Goal: Task Accomplishment & Management: Use online tool/utility

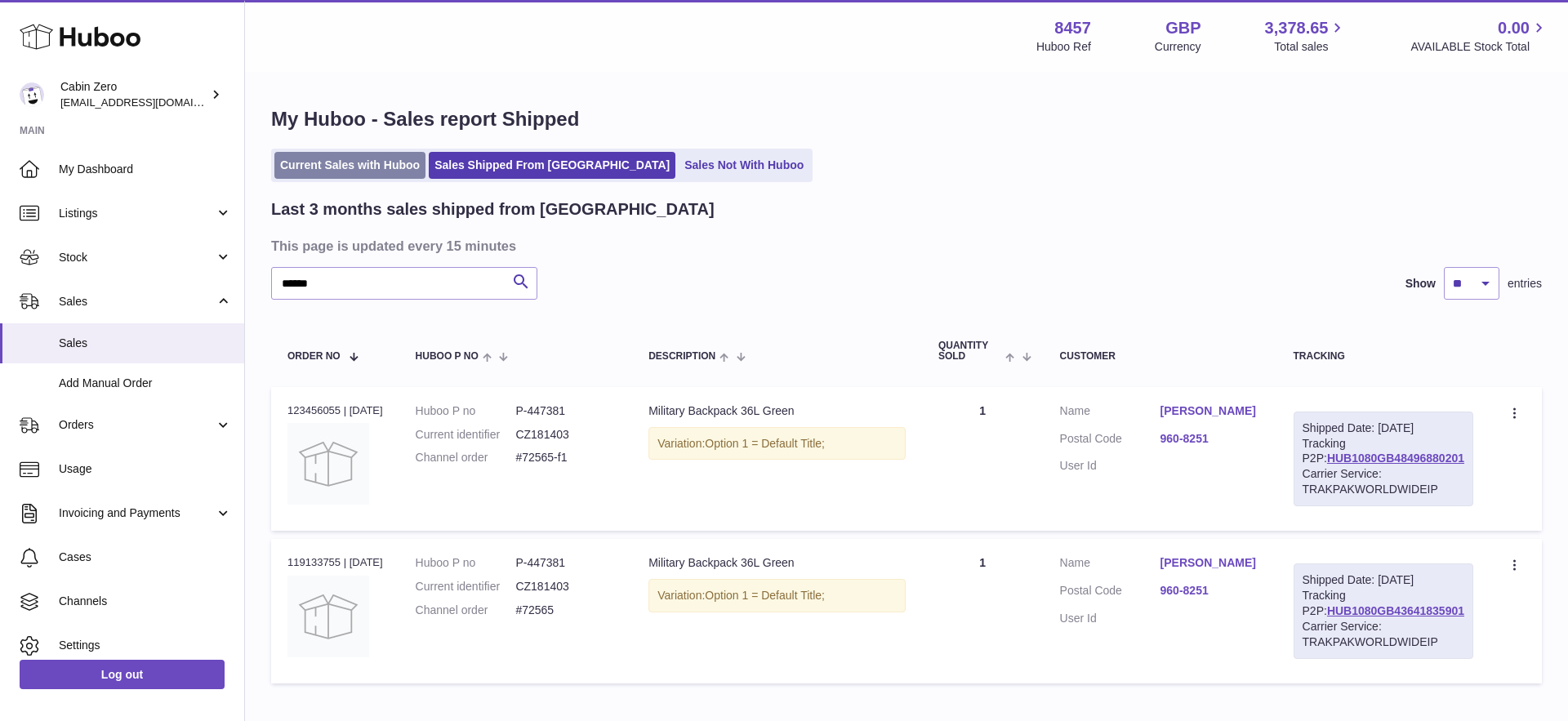
click at [373, 165] on link "Current Sales with Huboo" at bounding box center [350, 165] width 151 height 27
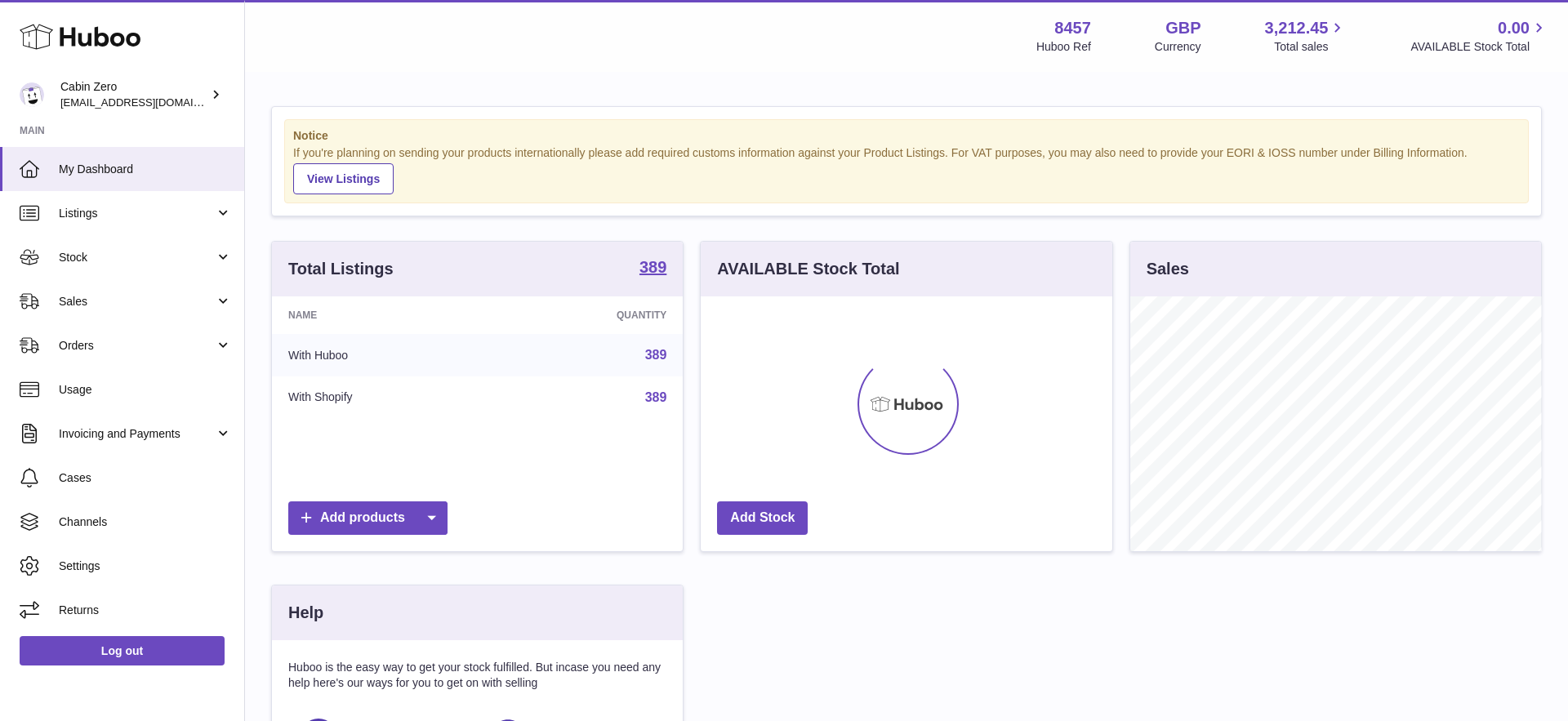
scroll to position [255, 412]
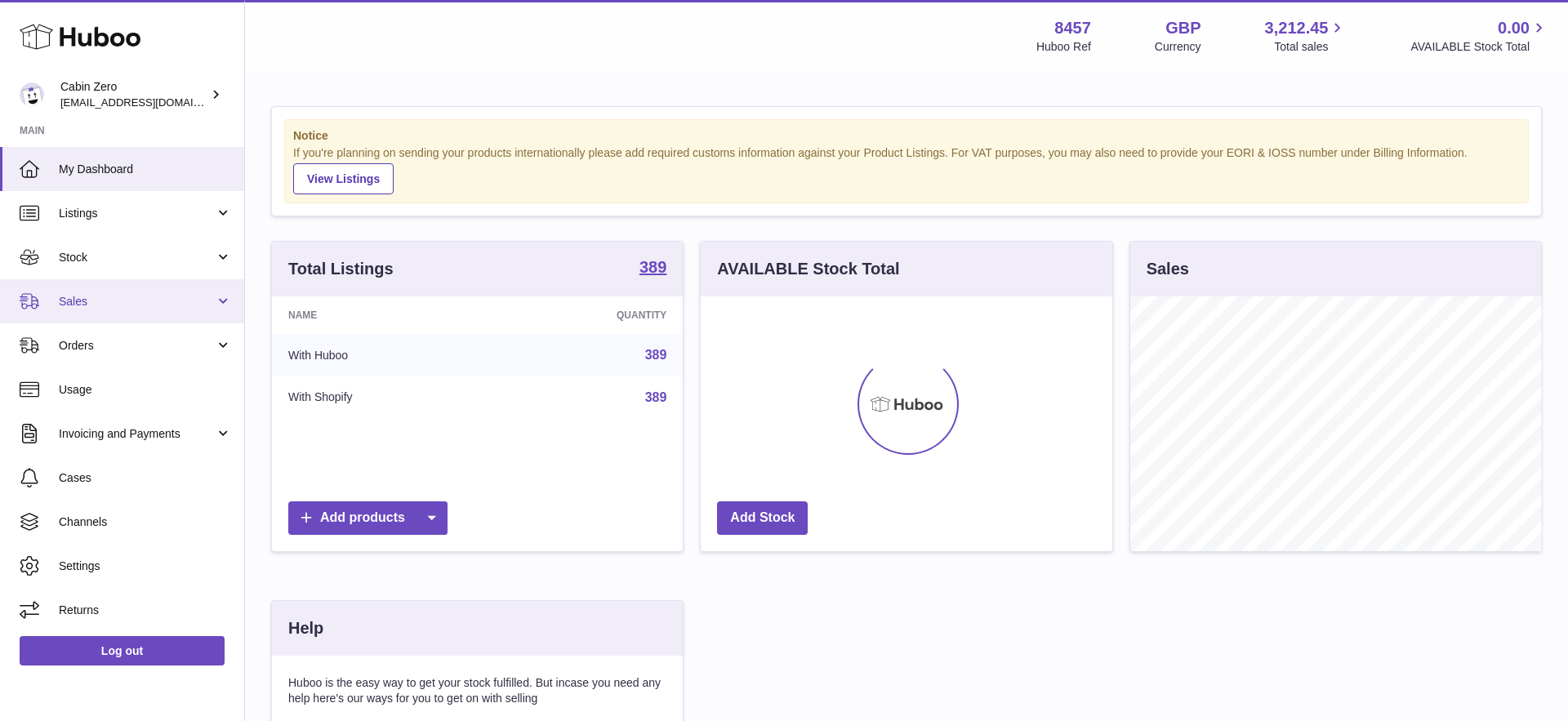
click at [232, 311] on link "Sales" at bounding box center [122, 301] width 244 height 44
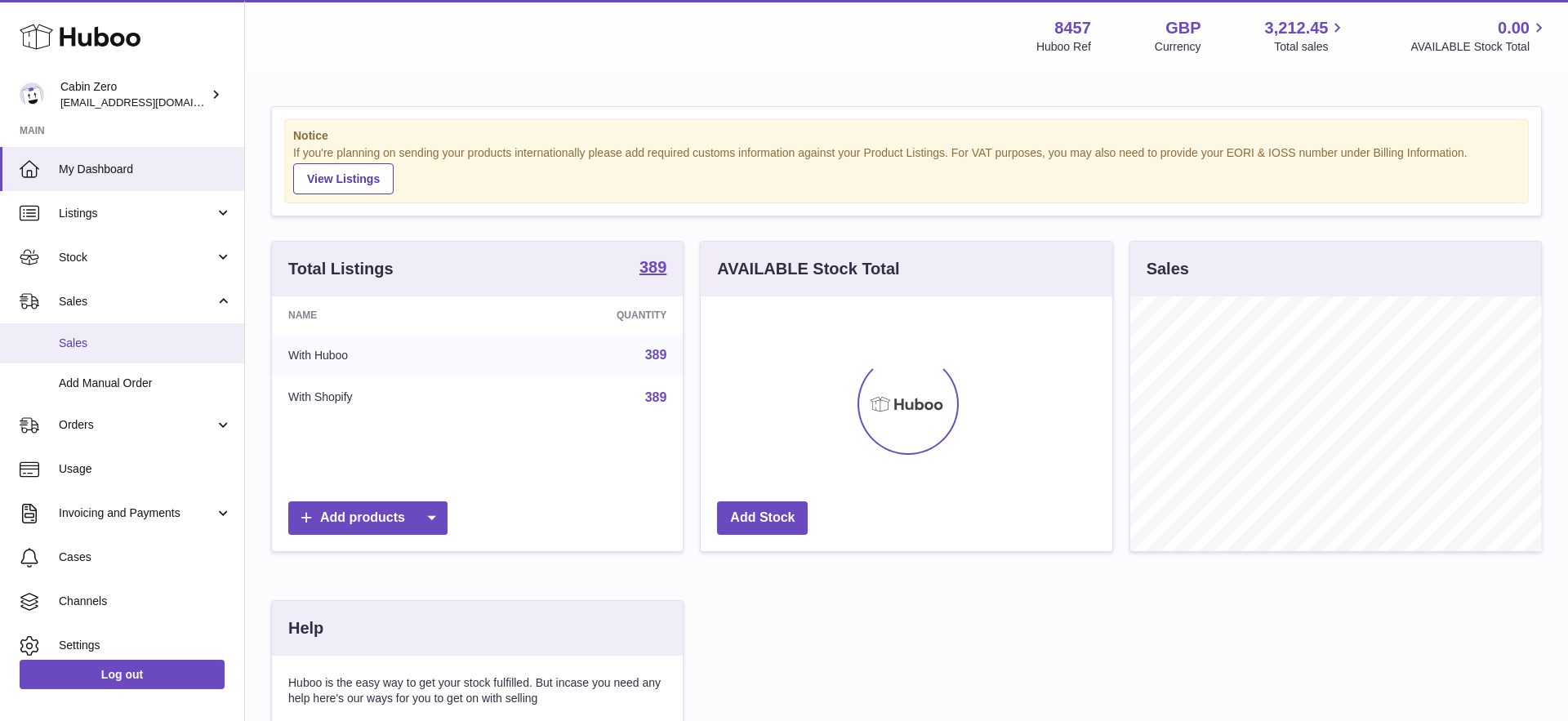
click at [188, 332] on link "Sales" at bounding box center [122, 343] width 244 height 40
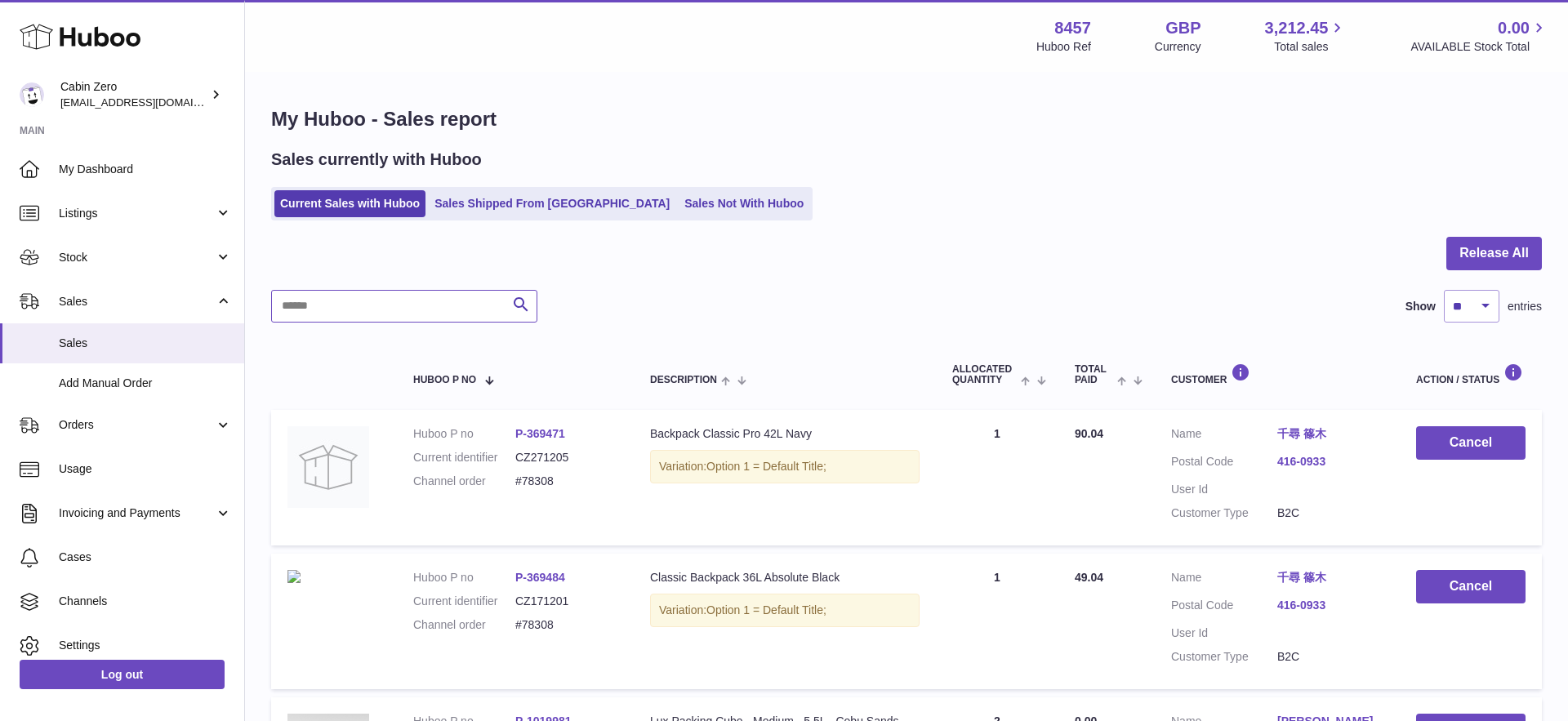
click at [412, 307] on input "text" at bounding box center [404, 307] width 266 height 33
paste input "******"
type input "******"
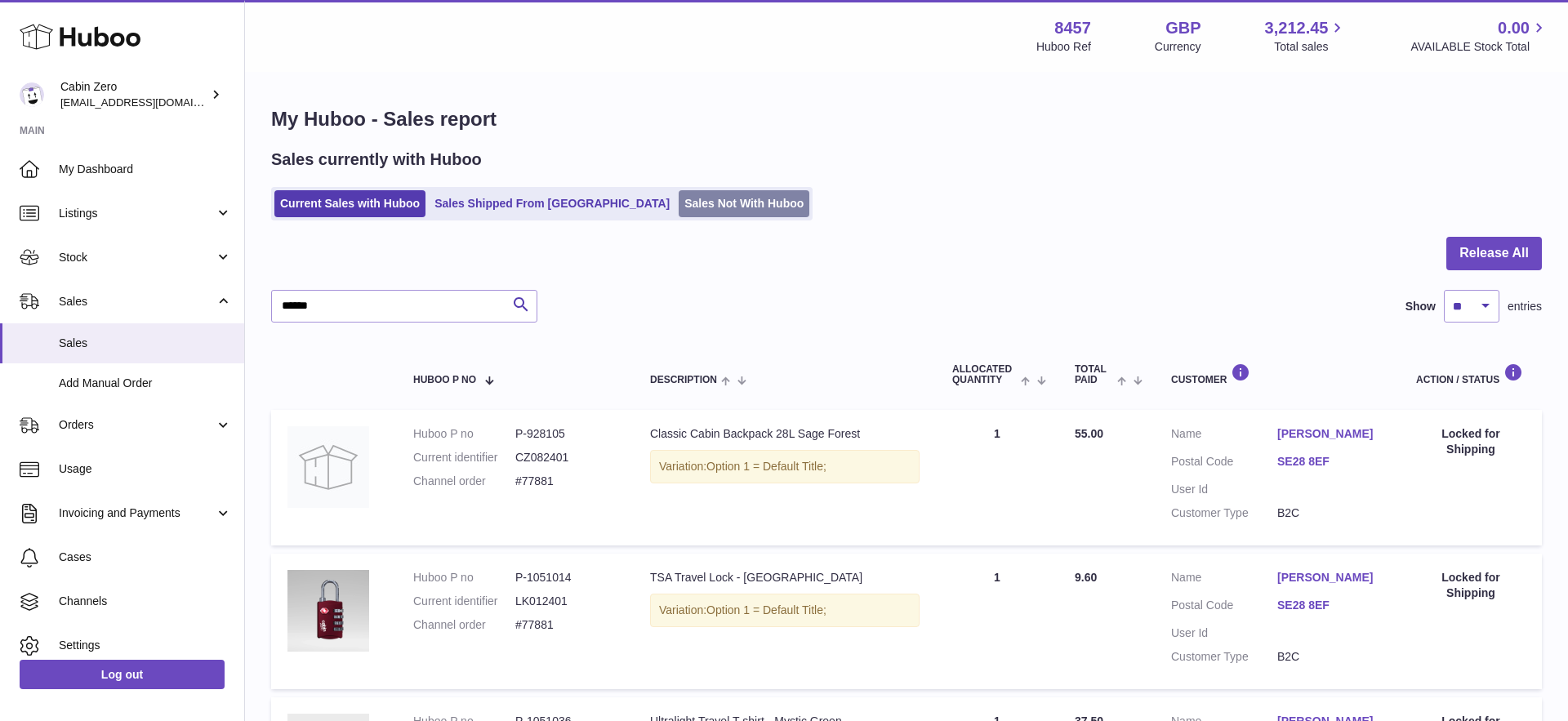
click at [679, 205] on link "Sales Not With Huboo" at bounding box center [744, 203] width 131 height 27
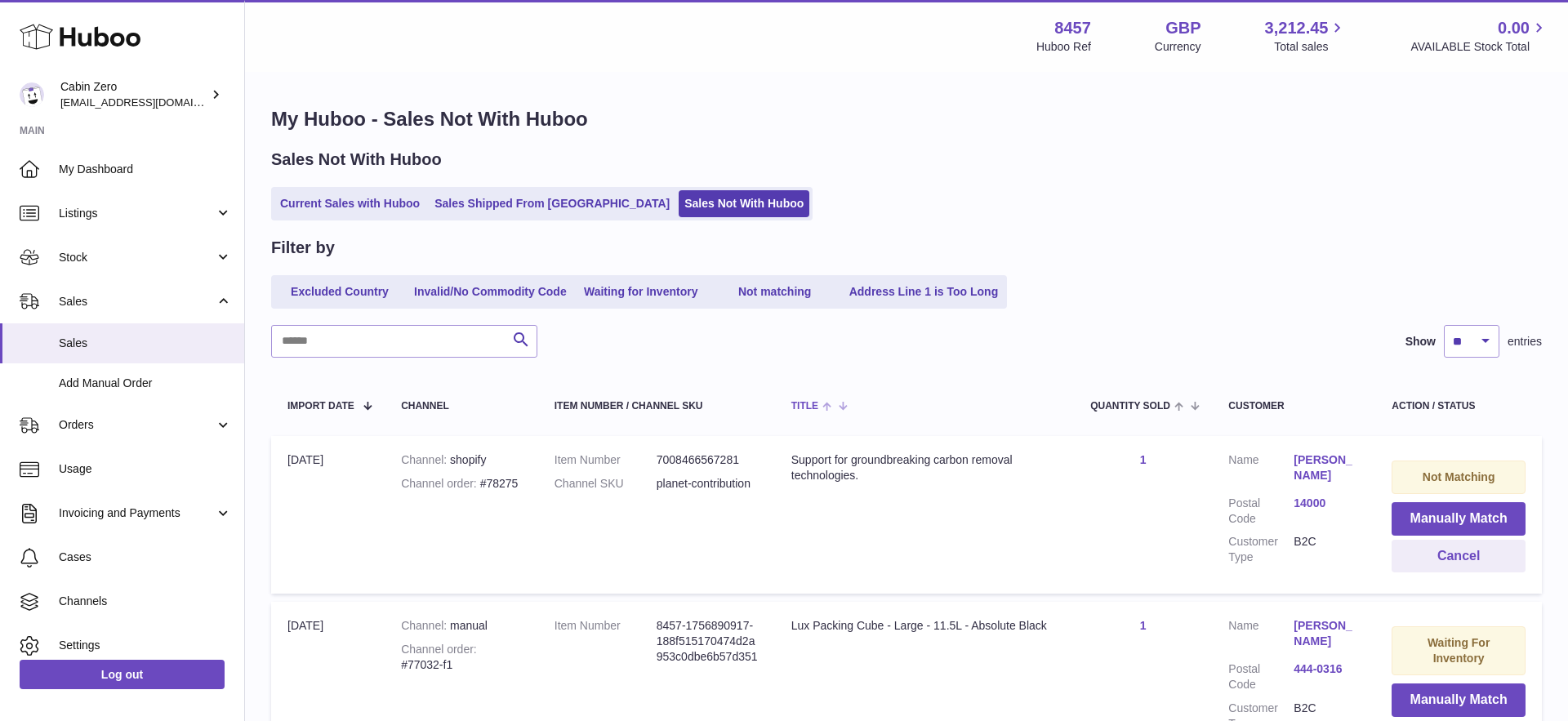
scroll to position [124, 0]
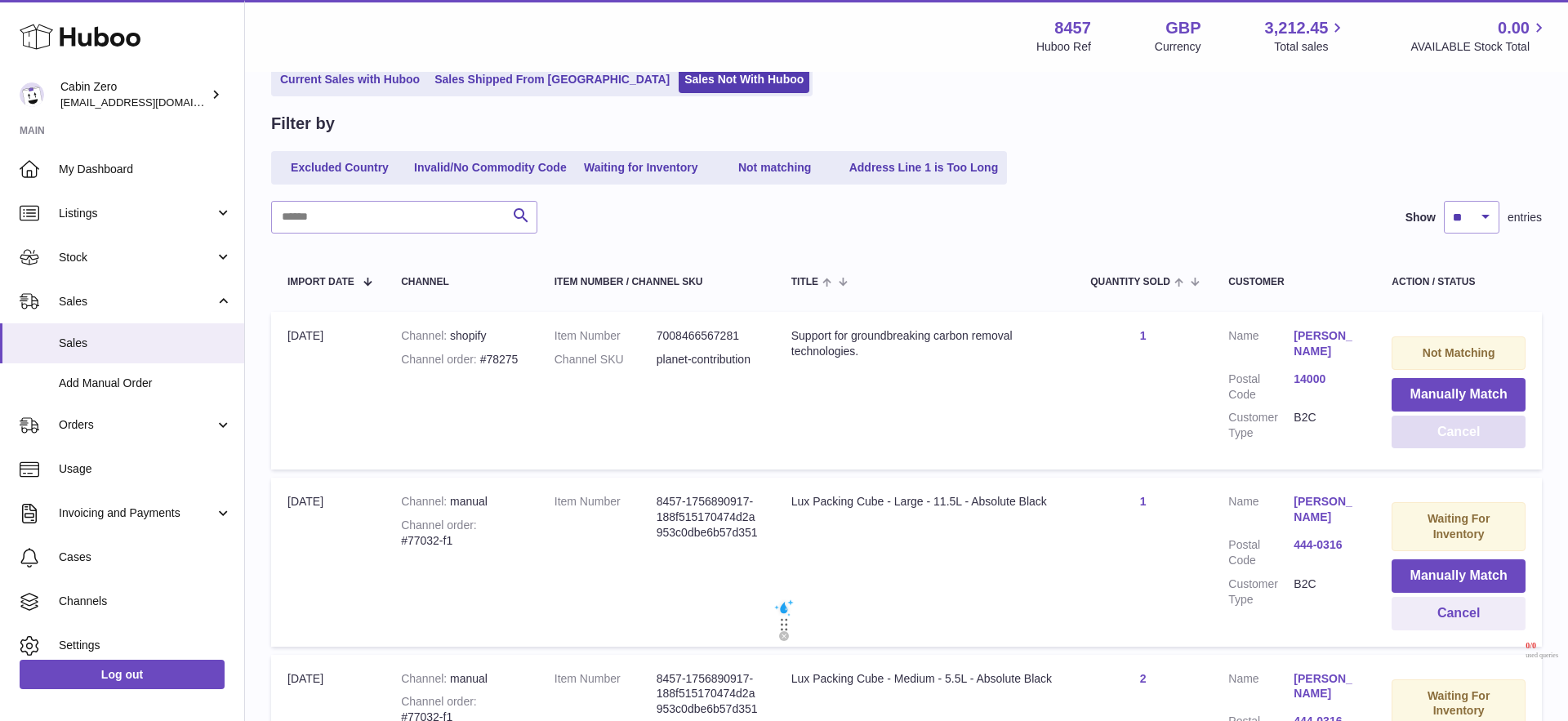
click at [1414, 427] on button "Cancel" at bounding box center [1459, 432] width 134 height 33
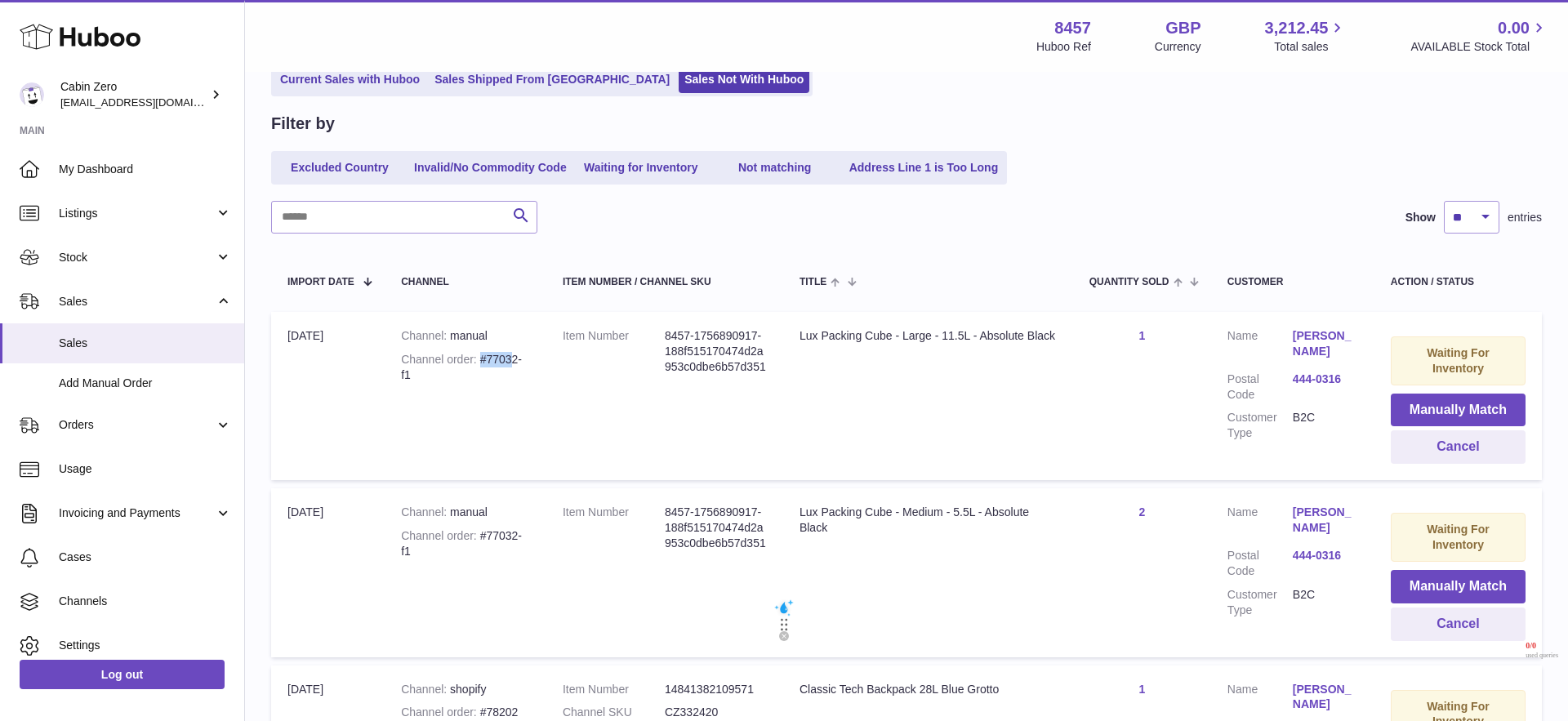
drag, startPoint x: 481, startPoint y: 357, endPoint x: 515, endPoint y: 360, distance: 34.1
click at [515, 360] on div "Channel order #77032-f1" at bounding box center [466, 368] width 129 height 31
click at [686, 427] on td "Item Number 8457-1756890917-188f515170474d2a953c0dbe6b57d351" at bounding box center [665, 395] width 237 height 168
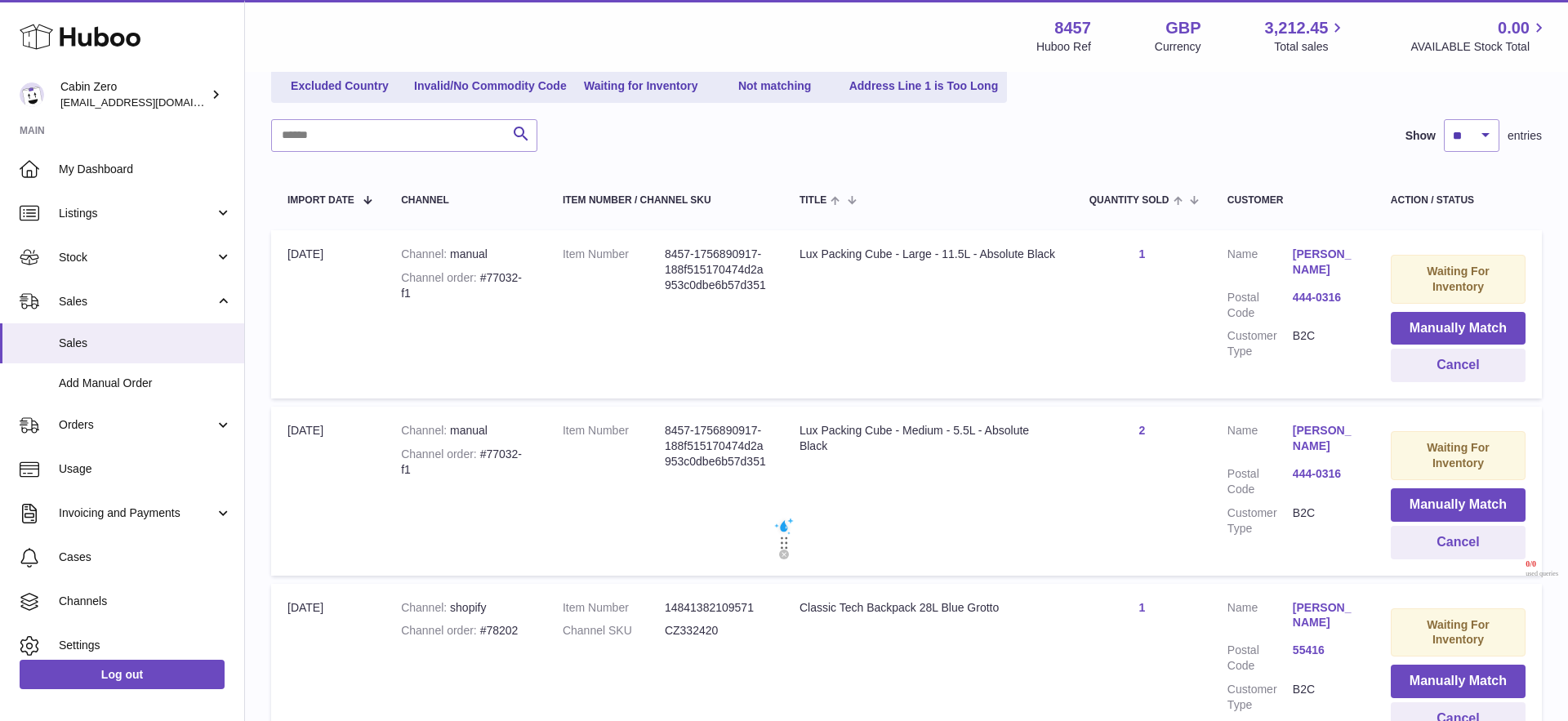
scroll to position [155, 0]
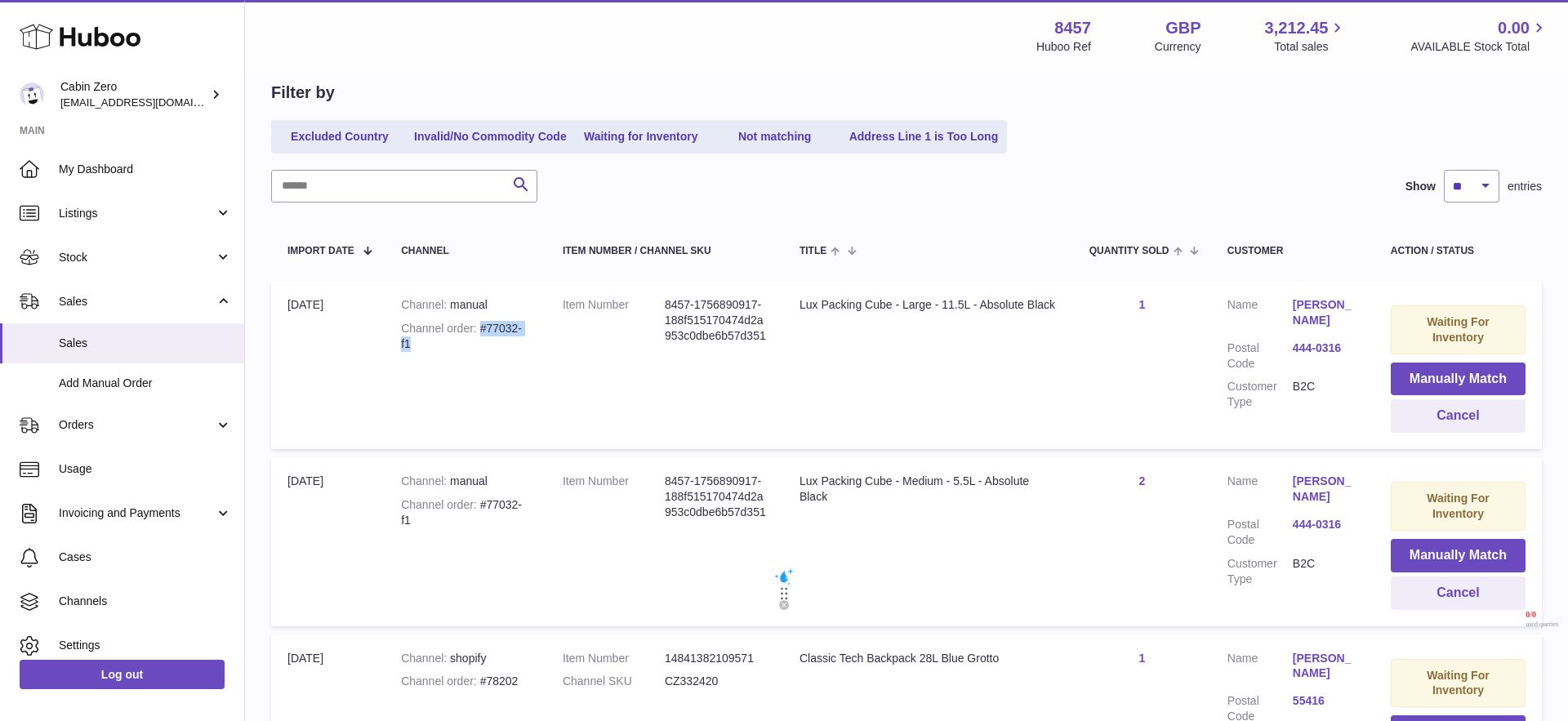
drag, startPoint x: 481, startPoint y: 324, endPoint x: 538, endPoint y: 345, distance: 60.7
click at [538, 345] on td "Channel manual Channel order #77032-f1" at bounding box center [466, 365] width 162 height 168
copy div "#77032-f1"
click at [1400, 372] on button "Manually Match" at bounding box center [1458, 380] width 135 height 33
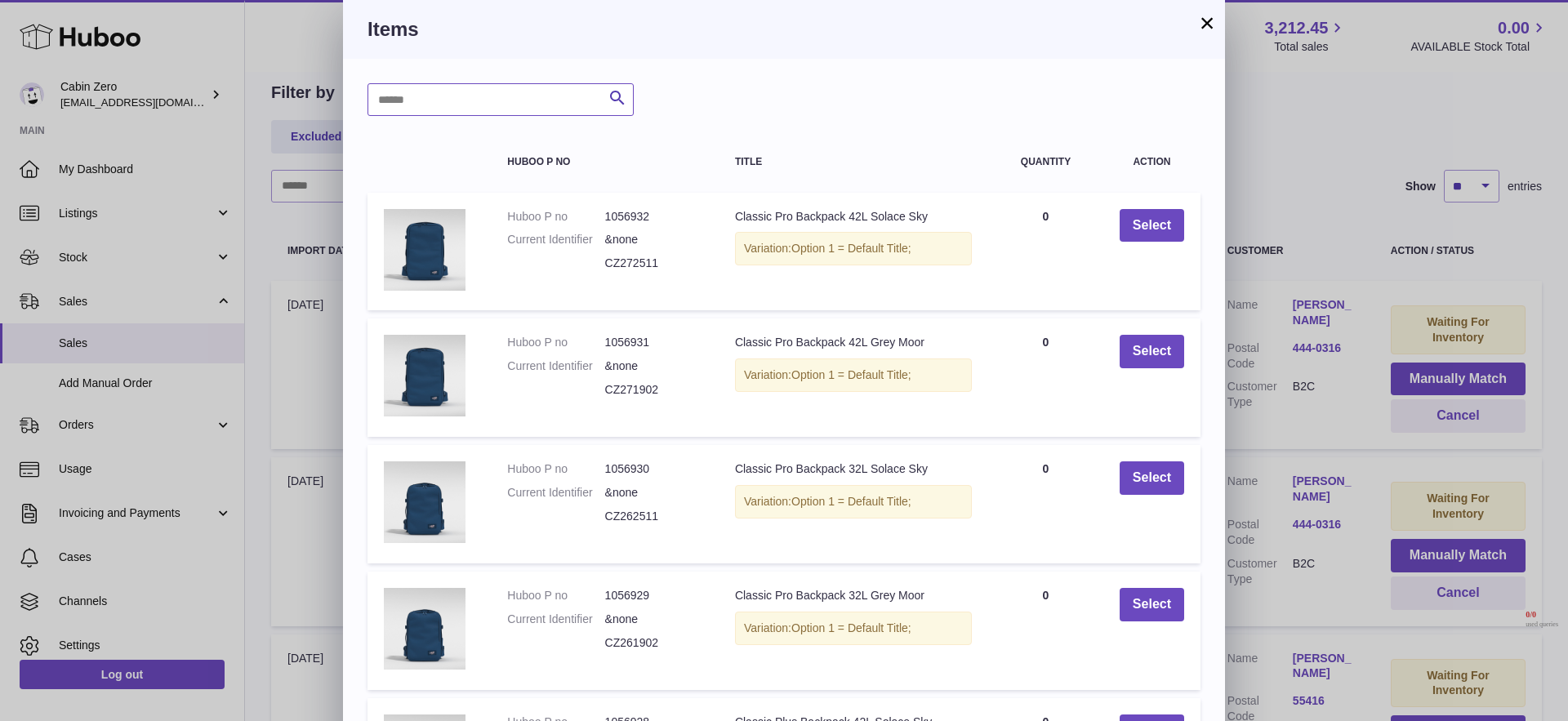
click at [519, 101] on input "text" at bounding box center [500, 100] width 266 height 33
paste input "********"
type input "********"
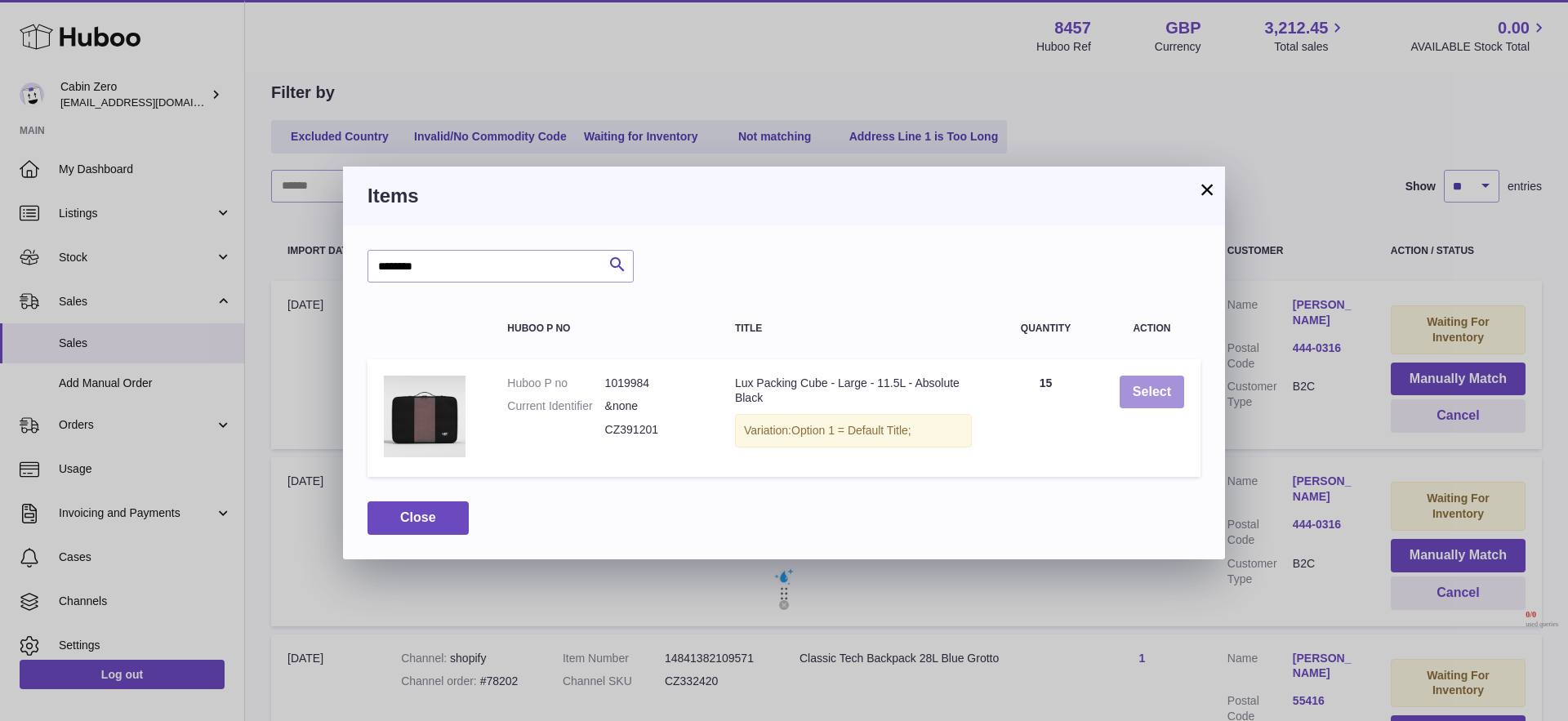
click at [1132, 393] on button "Select" at bounding box center [1152, 392] width 65 height 33
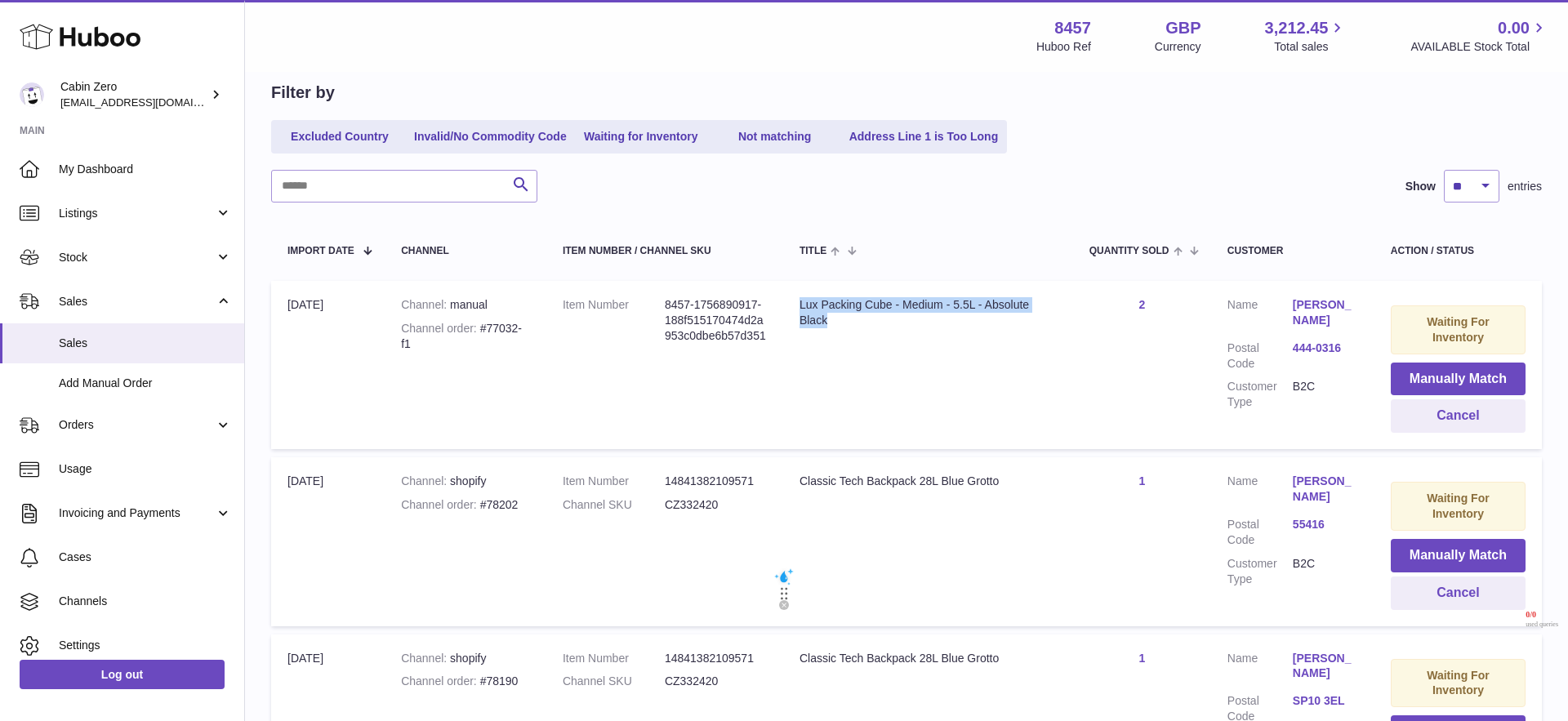
drag, startPoint x: 794, startPoint y: 300, endPoint x: 879, endPoint y: 324, distance: 88.3
click at [879, 324] on td "Title Lux Packing Cube - Medium - 5.5L - Absolute Black" at bounding box center [928, 365] width 290 height 168
copy div "Lux Packing Cube - Medium - 5.5L - Absolute Black"
click at [901, 379] on td "Title Lux Packing Cube - Medium - 5.5L - Absolute Black" at bounding box center [928, 365] width 290 height 168
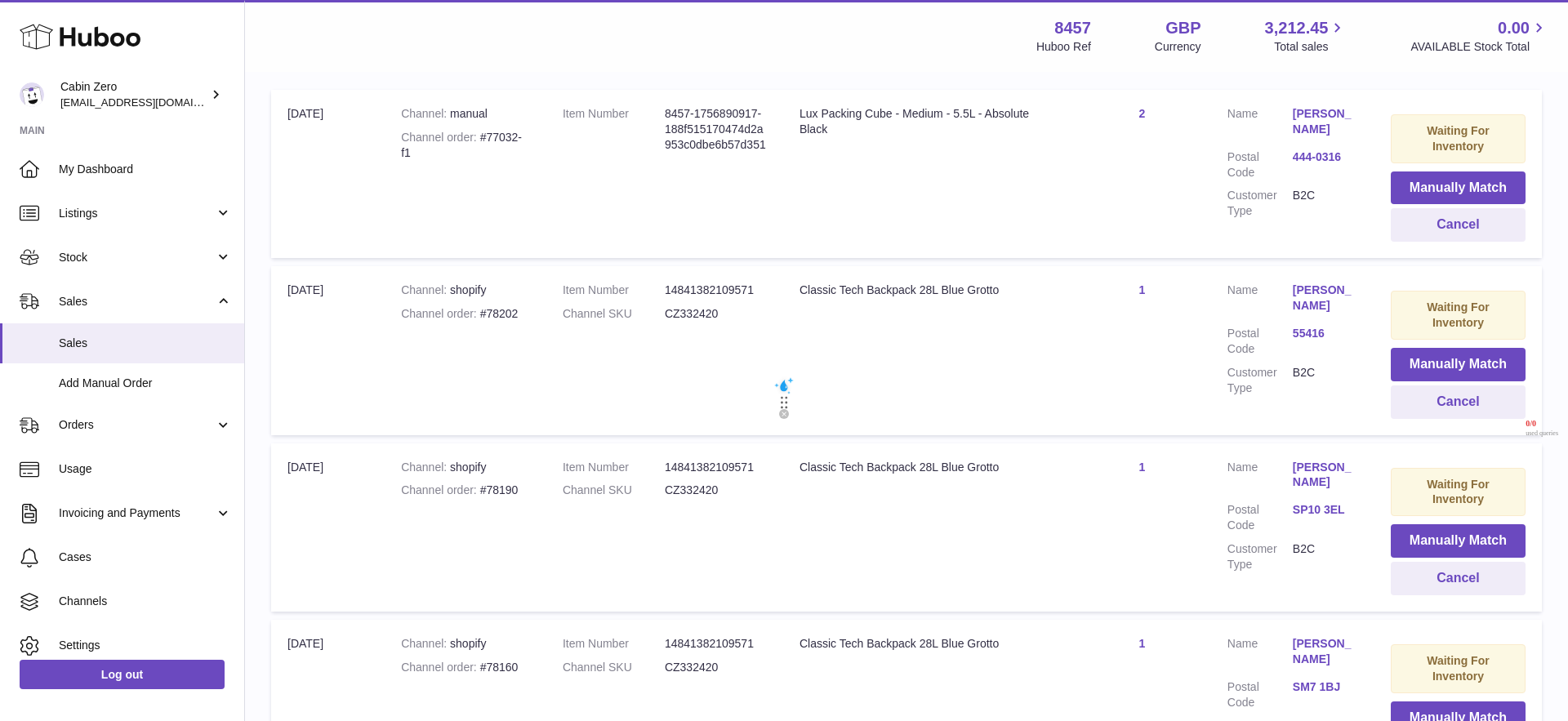
scroll to position [360, 0]
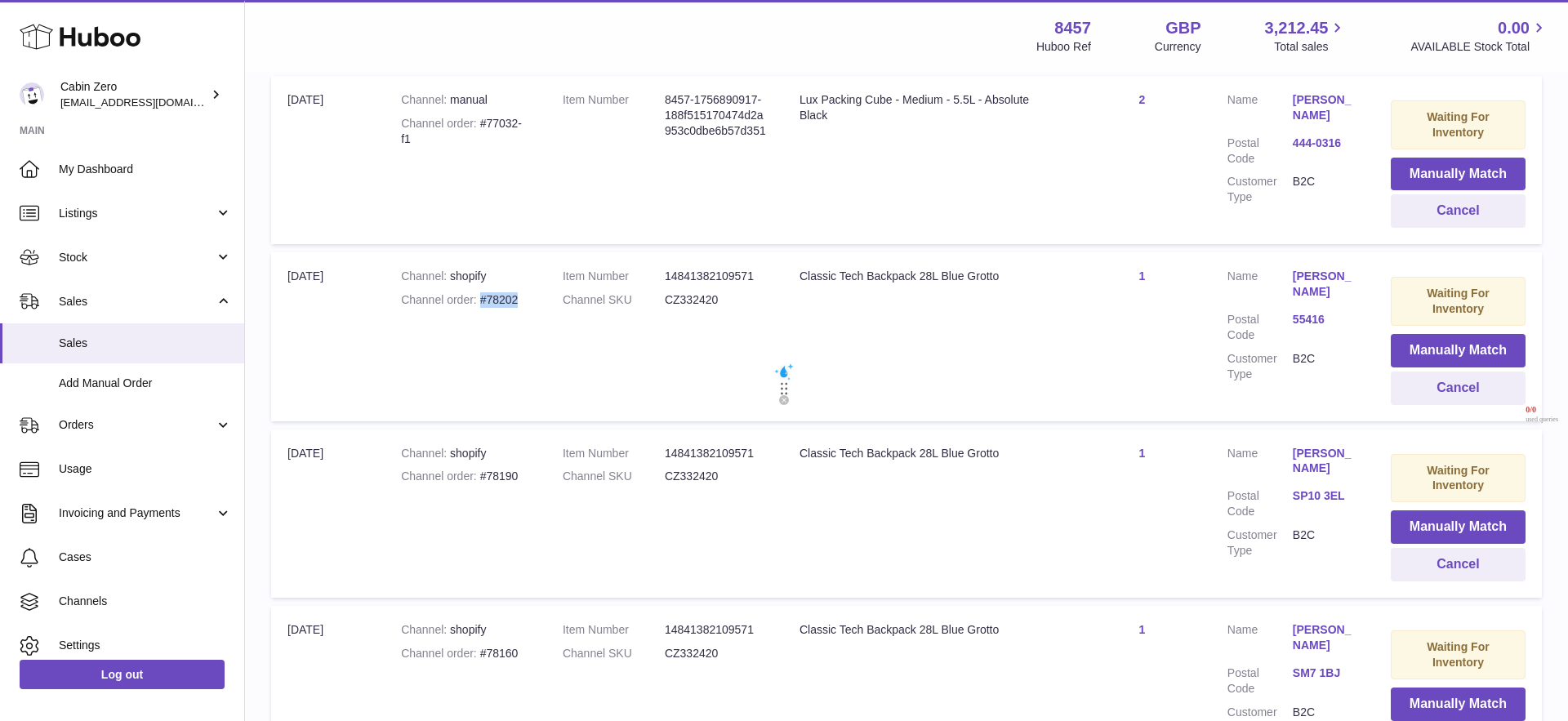
drag, startPoint x: 480, startPoint y: 298, endPoint x: 519, endPoint y: 300, distance: 39.1
click at [519, 300] on div "Channel order #78202" at bounding box center [466, 300] width 129 height 16
copy div "#78202"
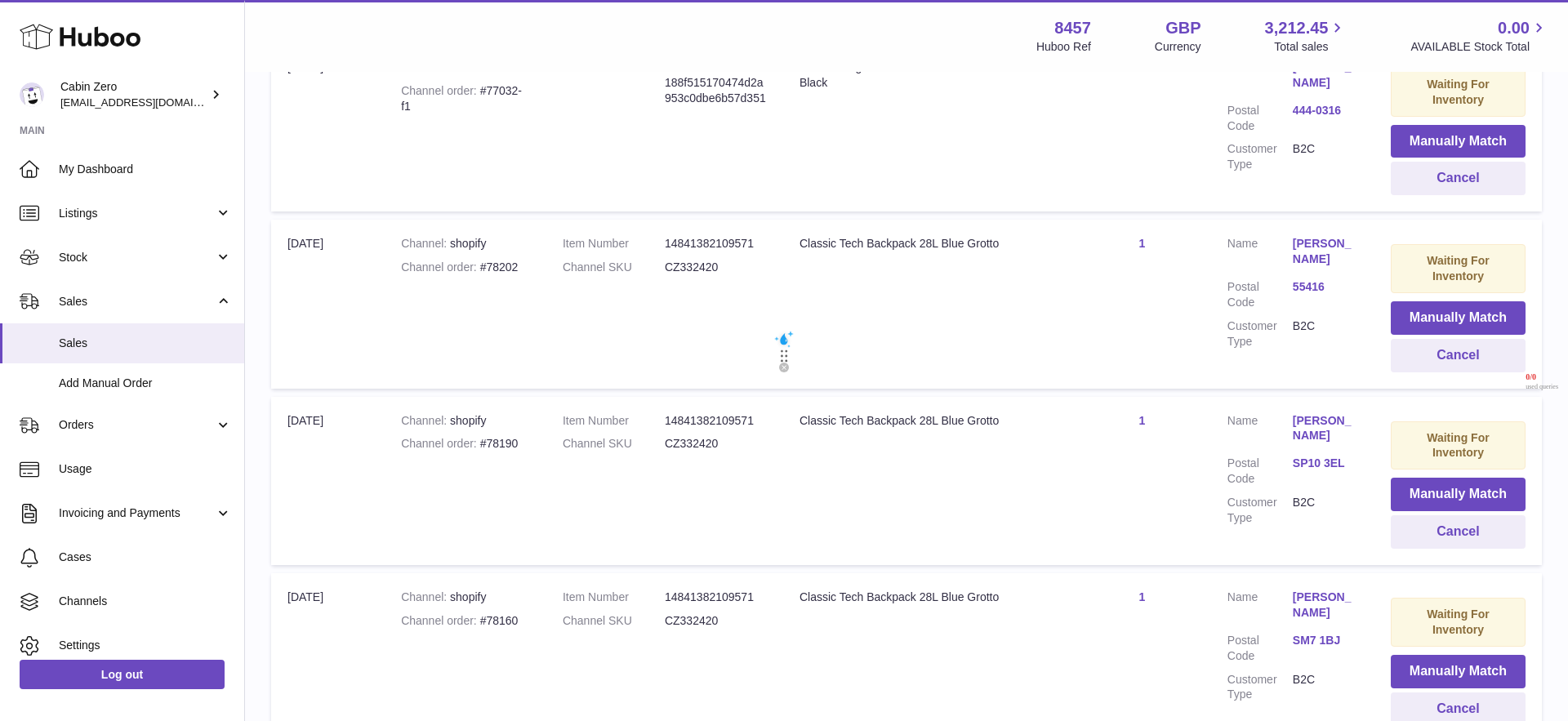
click at [923, 351] on td "Title Classic Tech Backpack 28L Blue Grotto" at bounding box center [928, 303] width 290 height 168
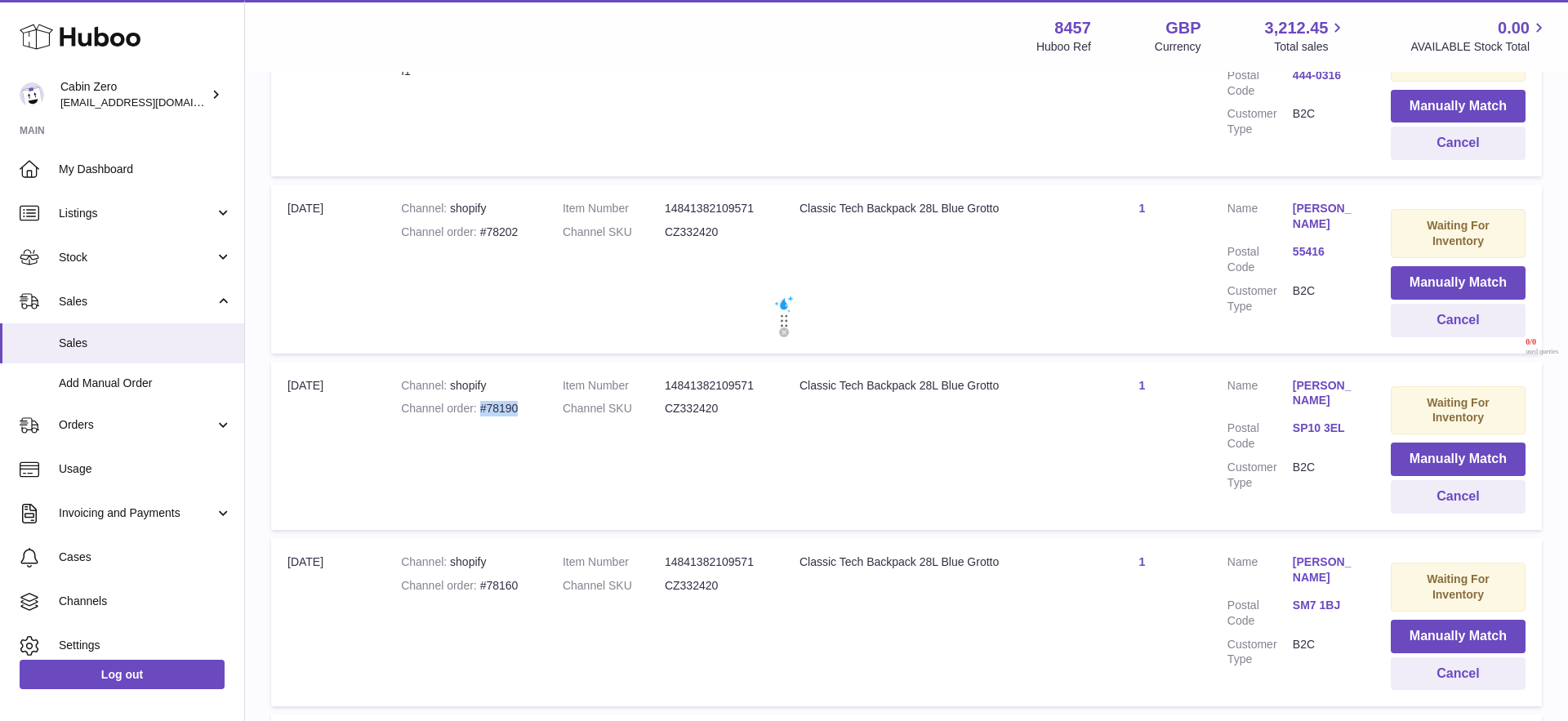
drag, startPoint x: 480, startPoint y: 405, endPoint x: 533, endPoint y: 408, distance: 53.1
click at [533, 408] on td "Channel shopify Channel order #78190" at bounding box center [466, 446] width 162 height 168
copy div "#78190"
click at [1400, 489] on button "Cancel" at bounding box center [1458, 497] width 135 height 33
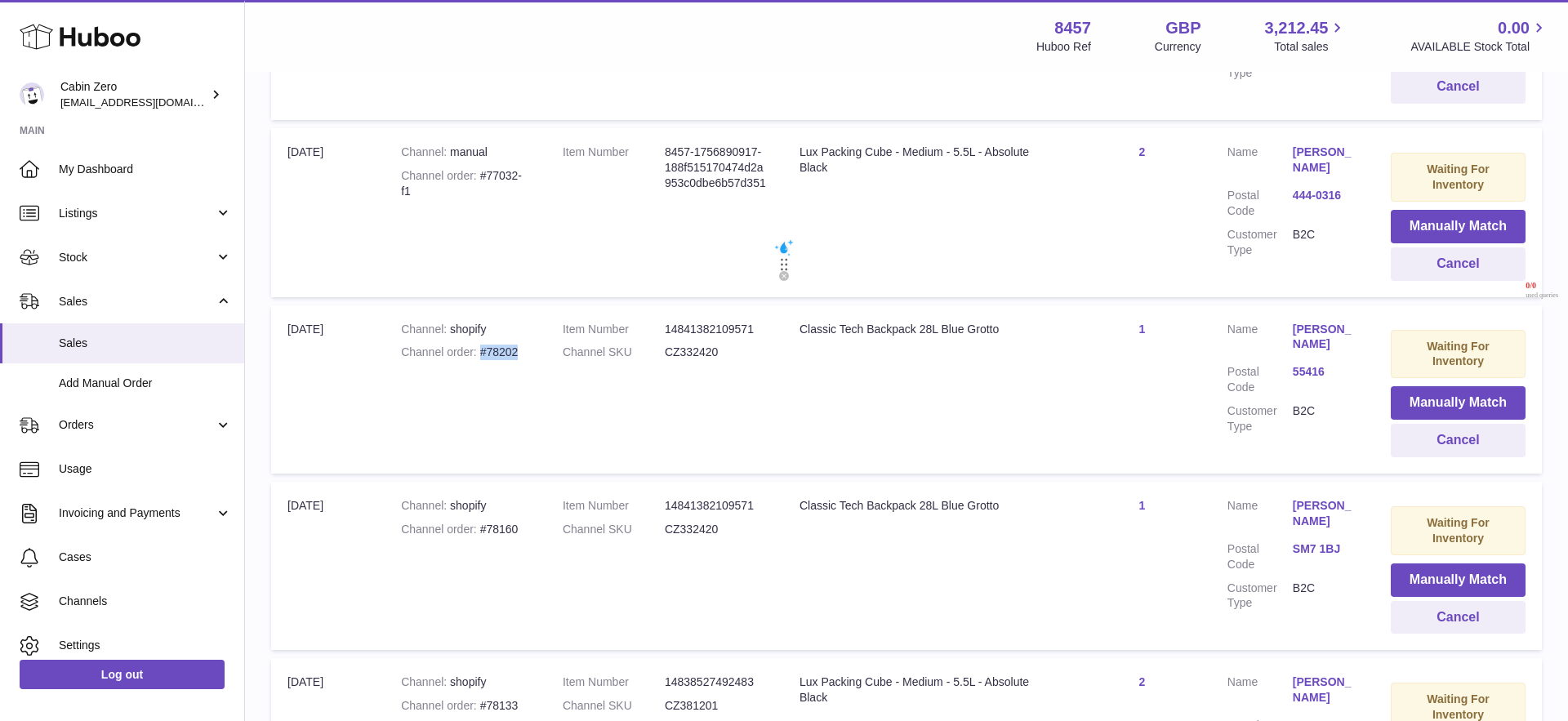
drag, startPoint x: 480, startPoint y: 353, endPoint x: 530, endPoint y: 358, distance: 50.2
click at [530, 358] on td "Channel shopify Channel order #78202" at bounding box center [466, 389] width 162 height 168
copy div "#78202"
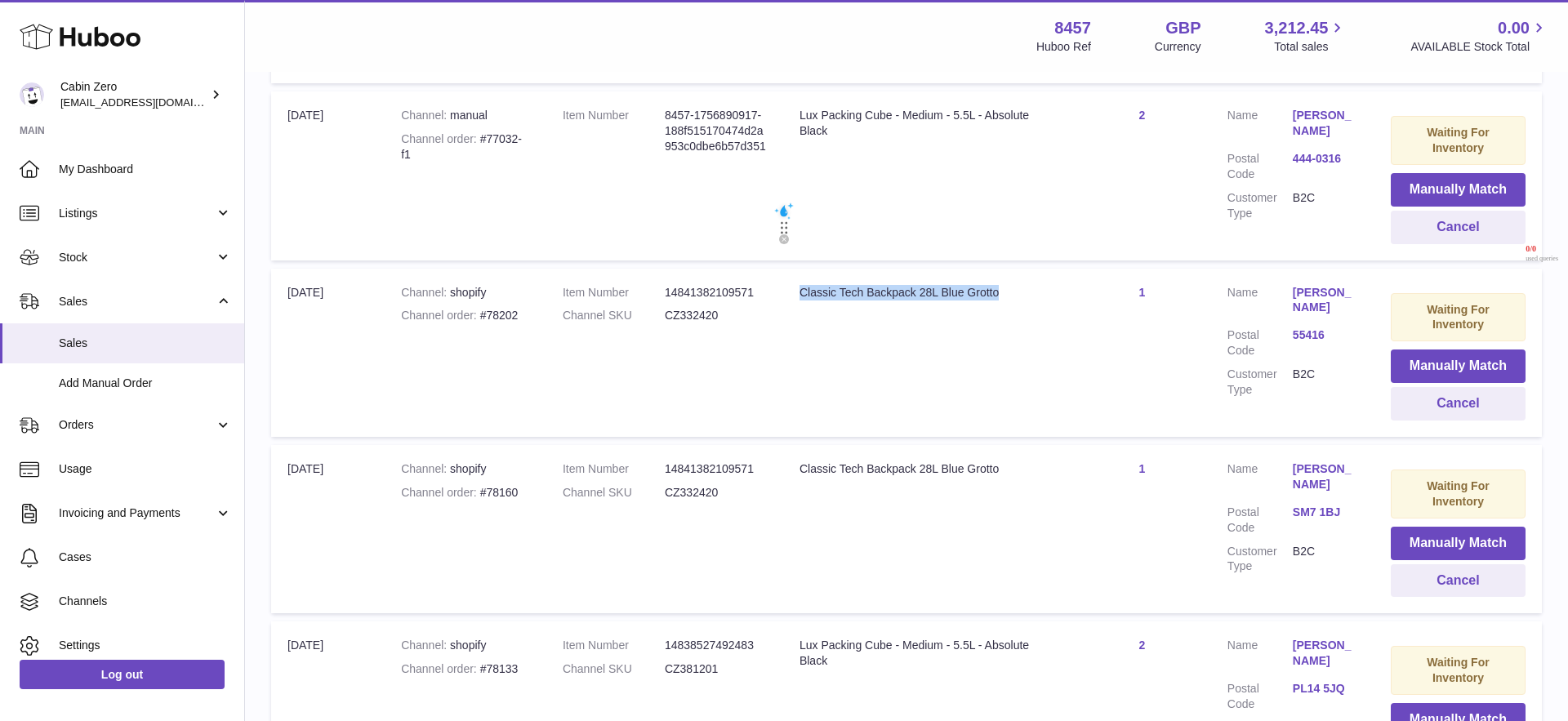
drag, startPoint x: 801, startPoint y: 289, endPoint x: 1008, endPoint y: 289, distance: 207.0
click at [1008, 289] on div "Classic Tech Backpack 28L Blue Grotto" at bounding box center [928, 293] width 257 height 16
copy div "Classic Tech Backpack 28L Blue Grotto"
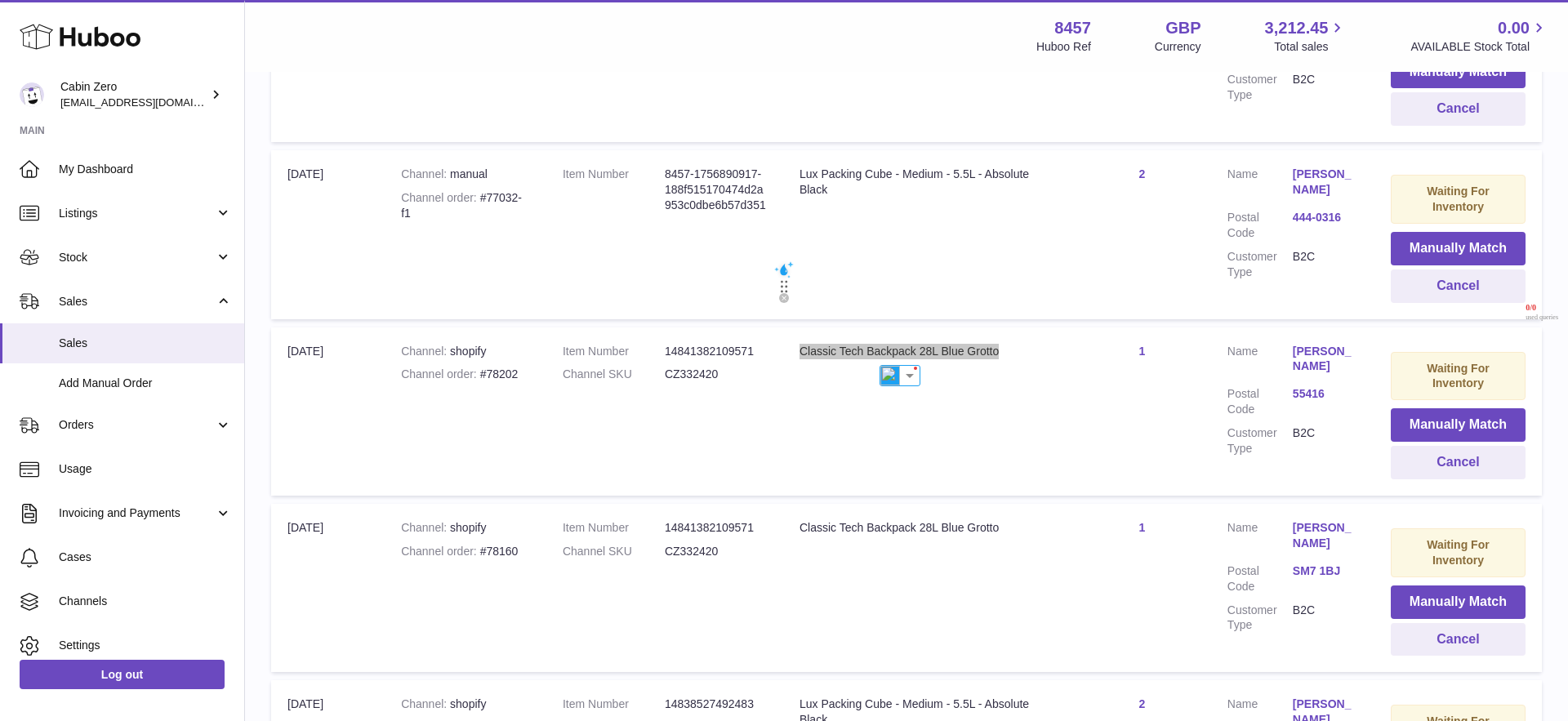
scroll to position [458, 0]
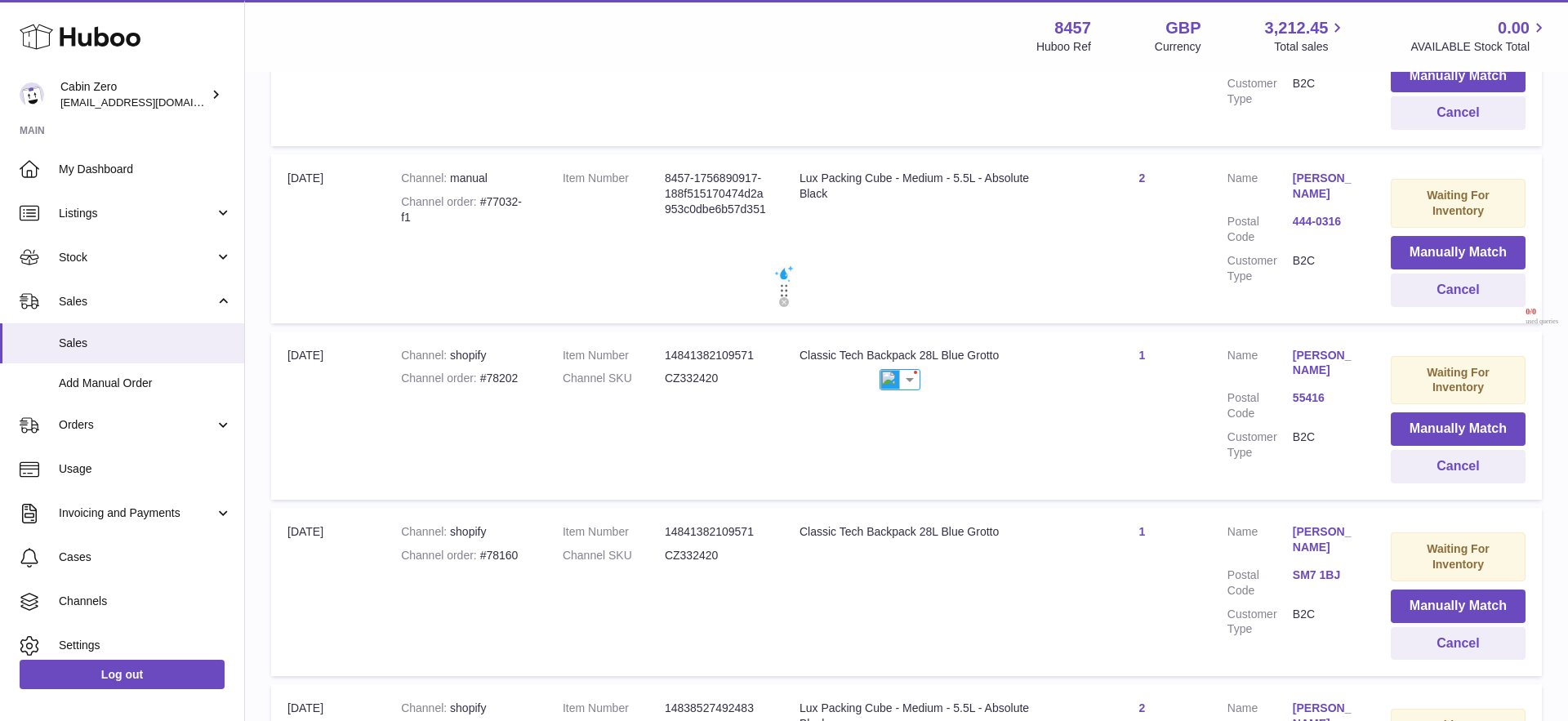
click at [498, 375] on div "Channel order #78202" at bounding box center [466, 378] width 129 height 16
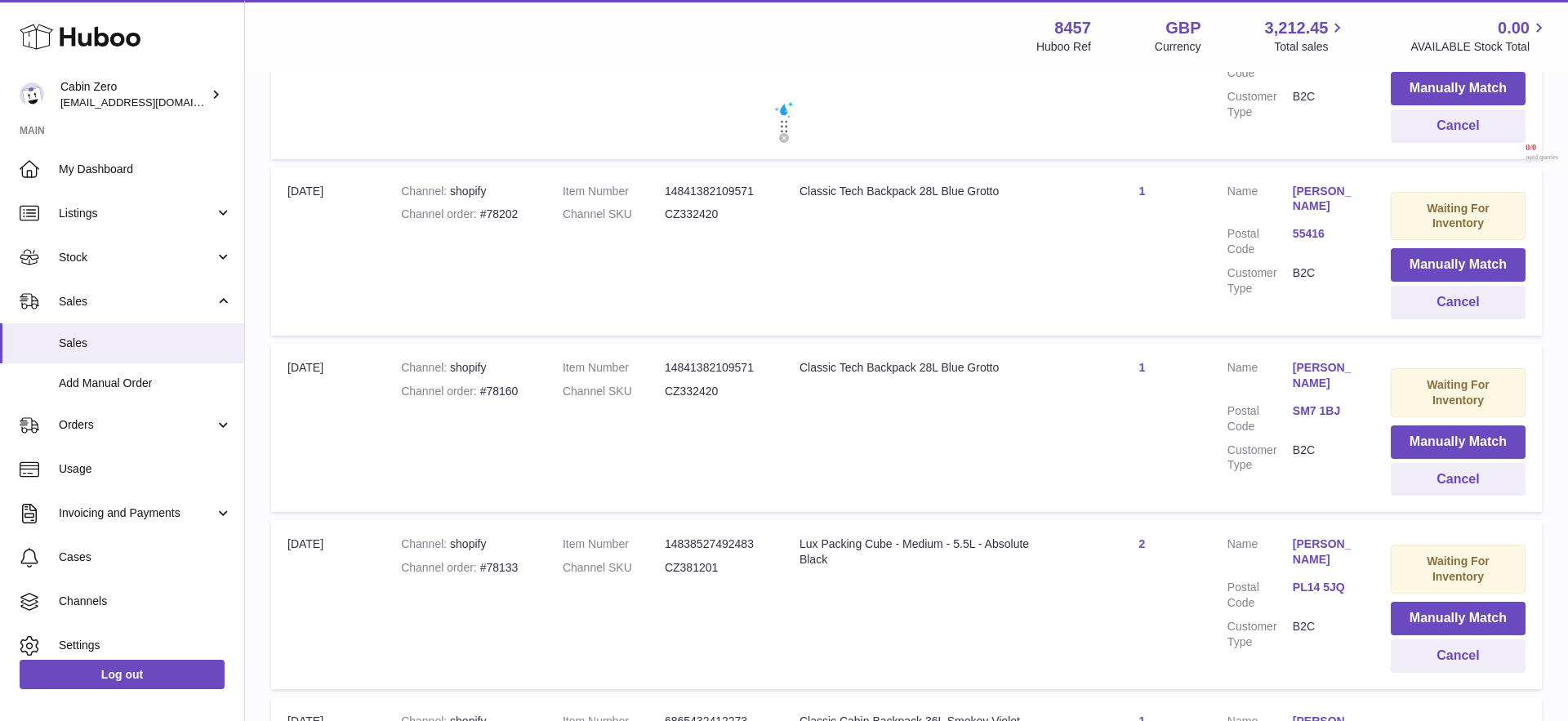
scroll to position [635, 0]
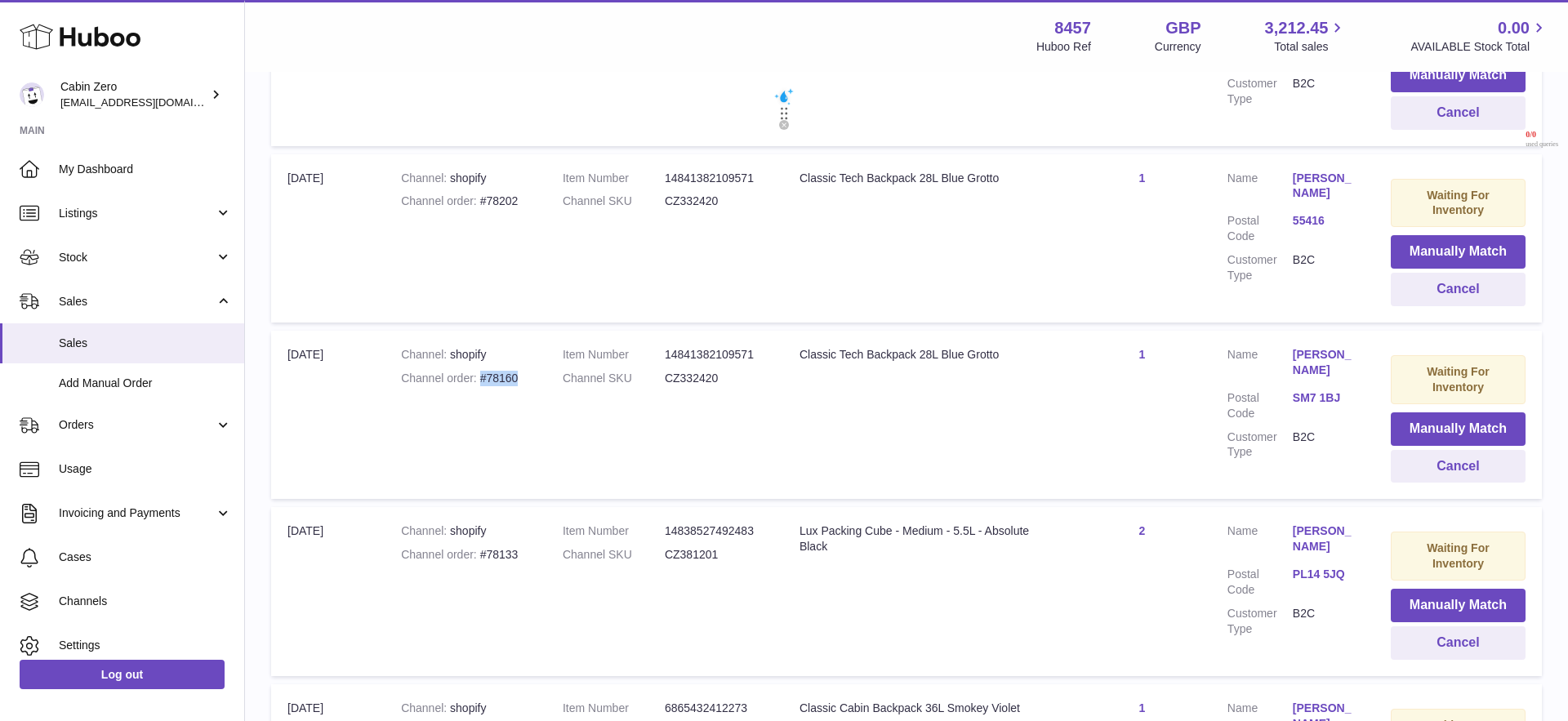
drag, startPoint x: 479, startPoint y: 373, endPoint x: 528, endPoint y: 375, distance: 49.0
click at [528, 375] on div "Channel order #78160" at bounding box center [466, 378] width 129 height 16
copy div "#78160"
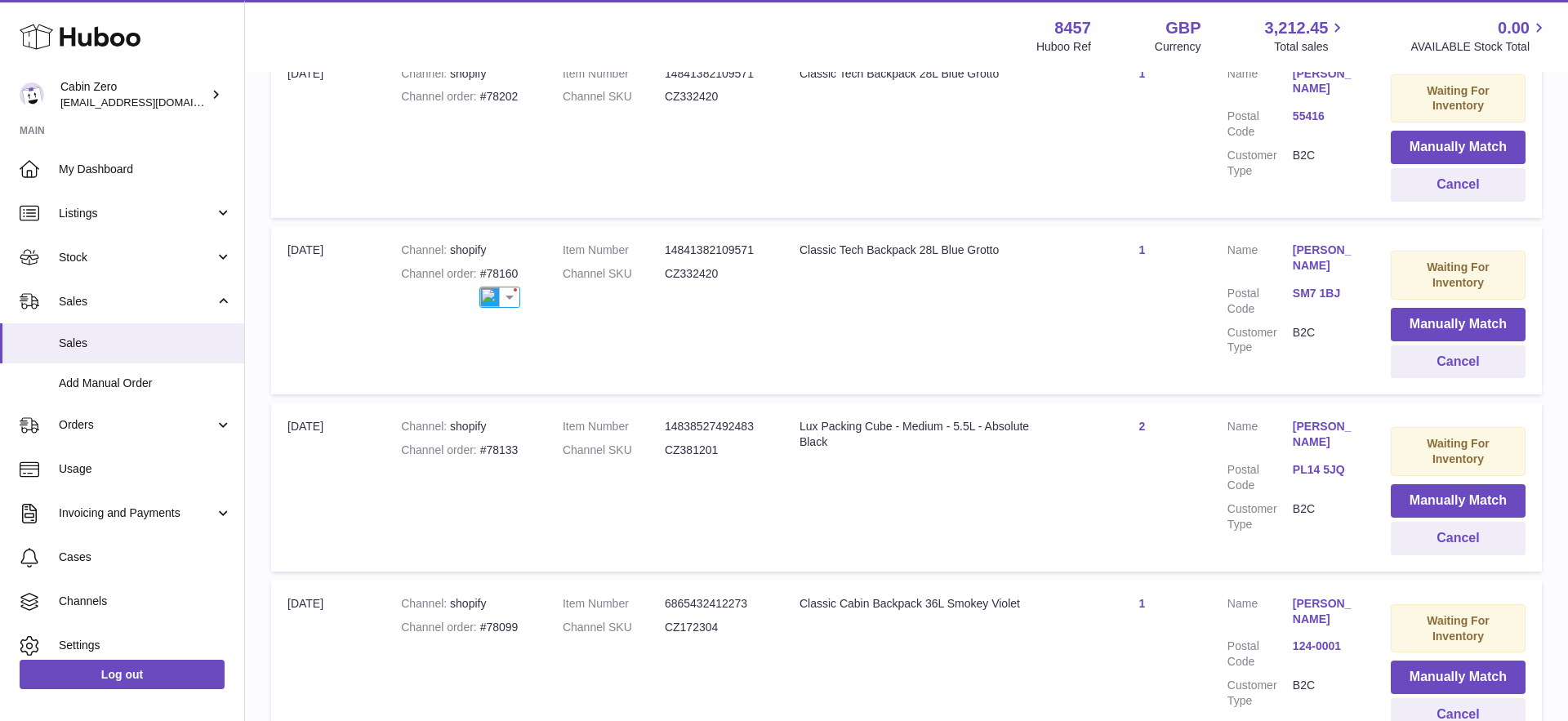
click at [595, 281] on dl "Item Number 14841382109571 Channel SKU CZ332420" at bounding box center [664, 265] width 204 height 47
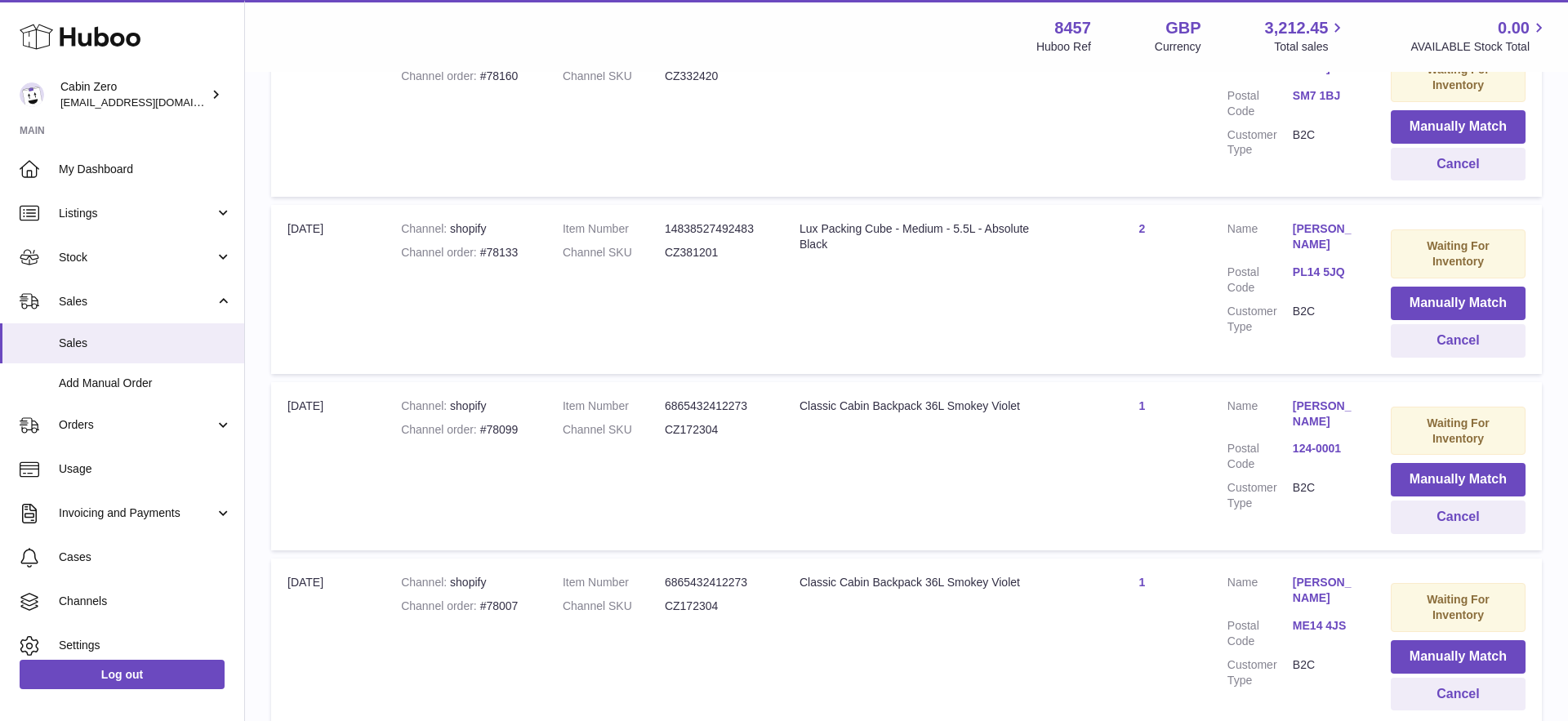
scroll to position [948, 0]
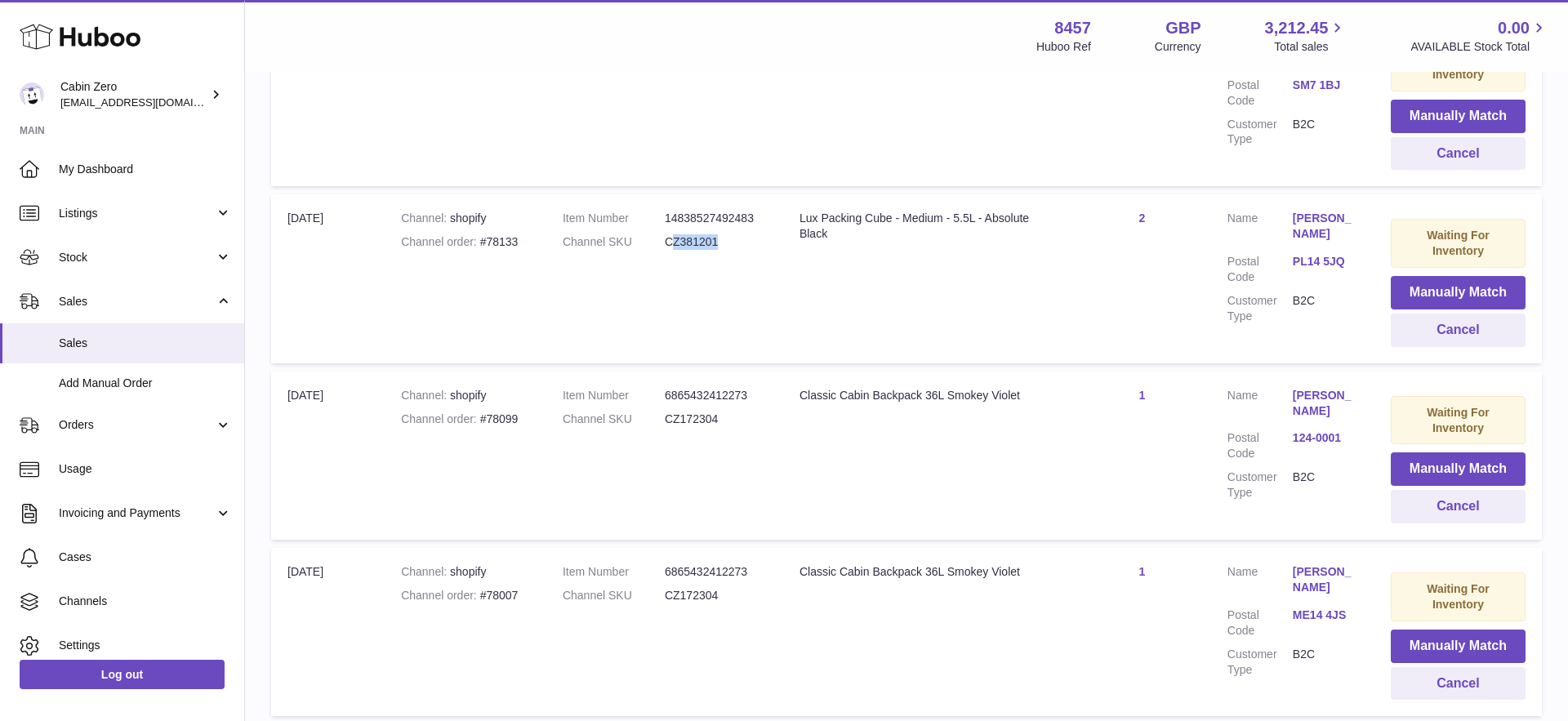
drag, startPoint x: 669, startPoint y: 236, endPoint x: 729, endPoint y: 241, distance: 60.2
click at [729, 241] on dd "CZ381201" at bounding box center [715, 241] width 102 height 16
drag, startPoint x: 480, startPoint y: 236, endPoint x: 525, endPoint y: 240, distance: 45.2
click at [525, 240] on div "Channel order #78133" at bounding box center [466, 241] width 129 height 16
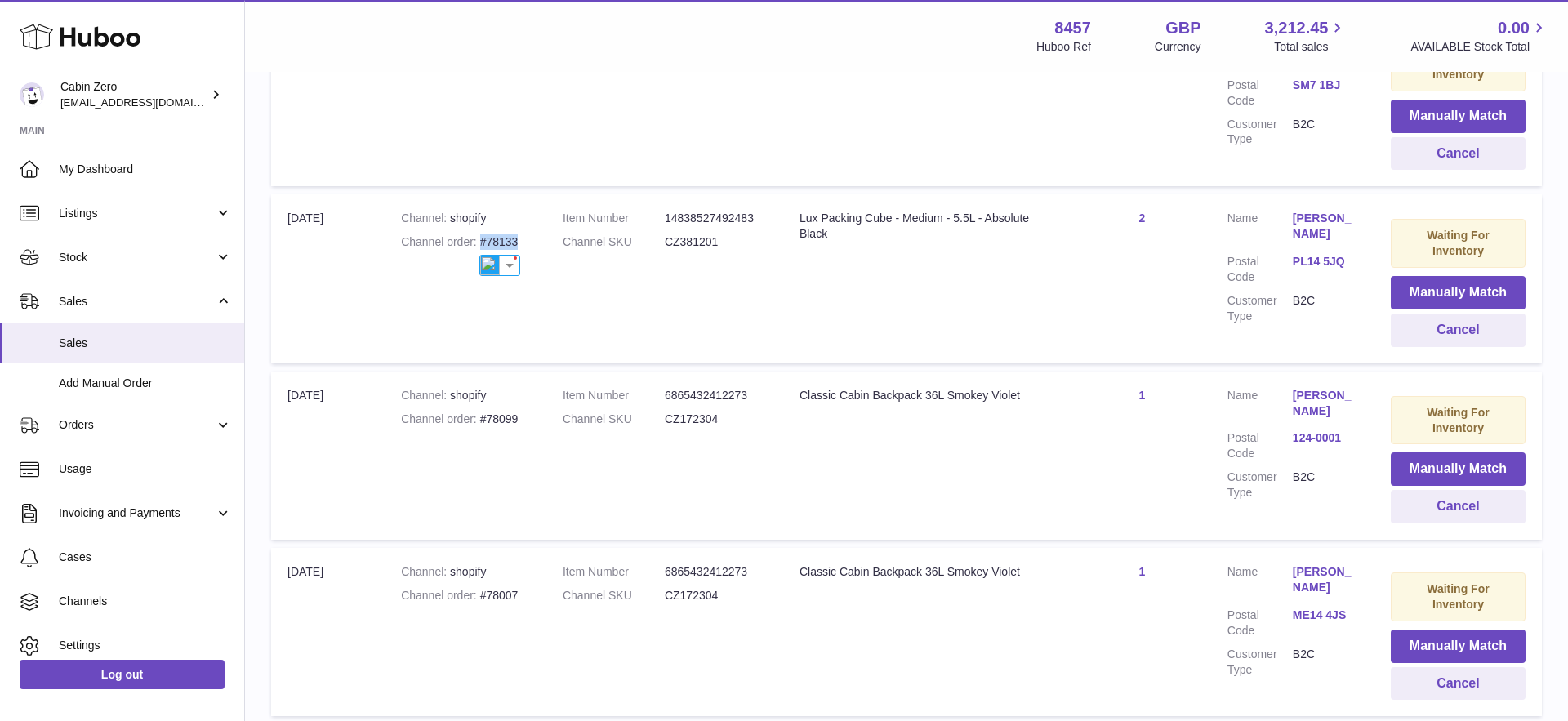
copy div "#78133"
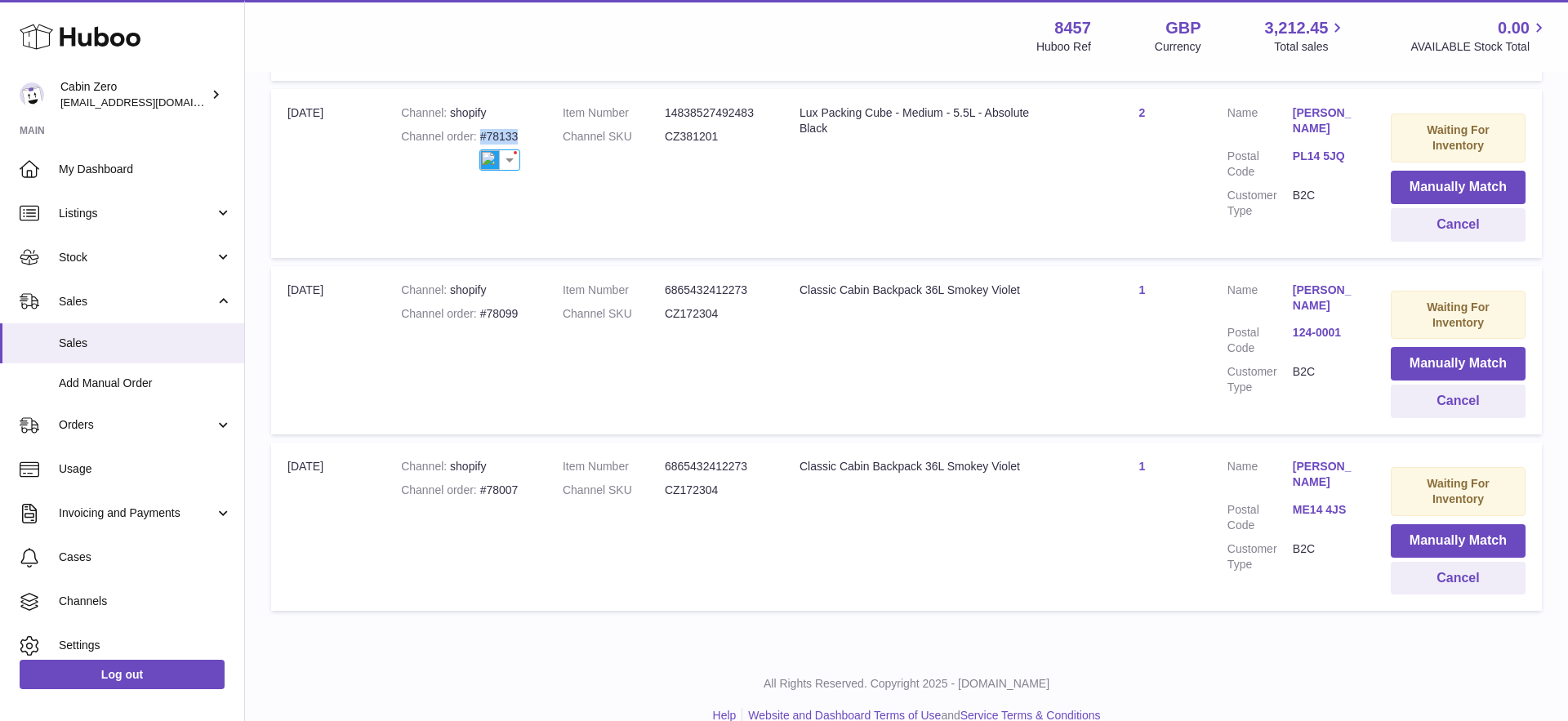
scroll to position [1077, 0]
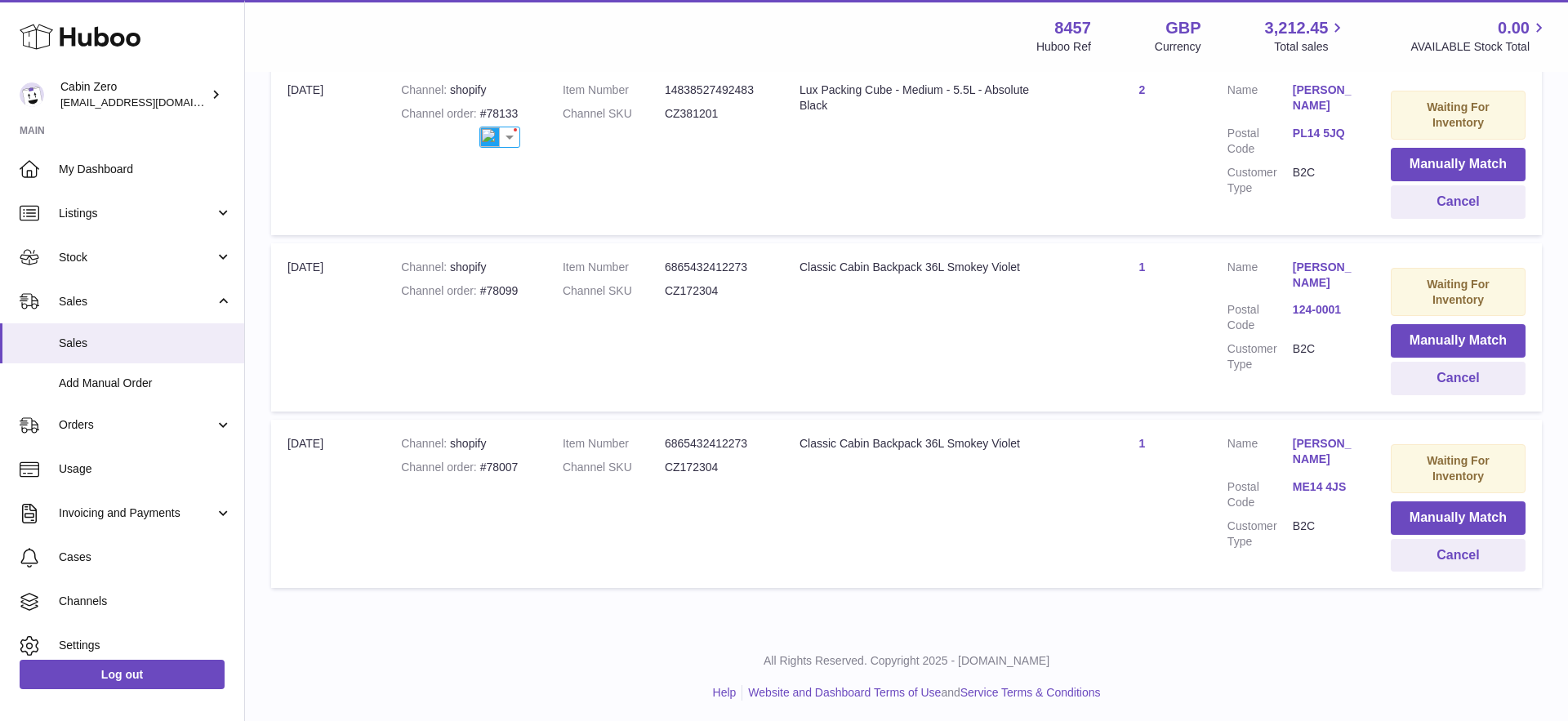
click at [686, 363] on td "Item Number 6865432412273 Channel SKU CZ172304" at bounding box center [665, 327] width 237 height 168
drag, startPoint x: 482, startPoint y: 285, endPoint x: 530, endPoint y: 286, distance: 48.0
click at [530, 286] on td "Channel shopify Channel order #78099" at bounding box center [466, 327] width 162 height 168
copy div "#78099"
click at [552, 480] on td "Item Number 6865432412273 Channel SKU CZ172304" at bounding box center [665, 504] width 237 height 168
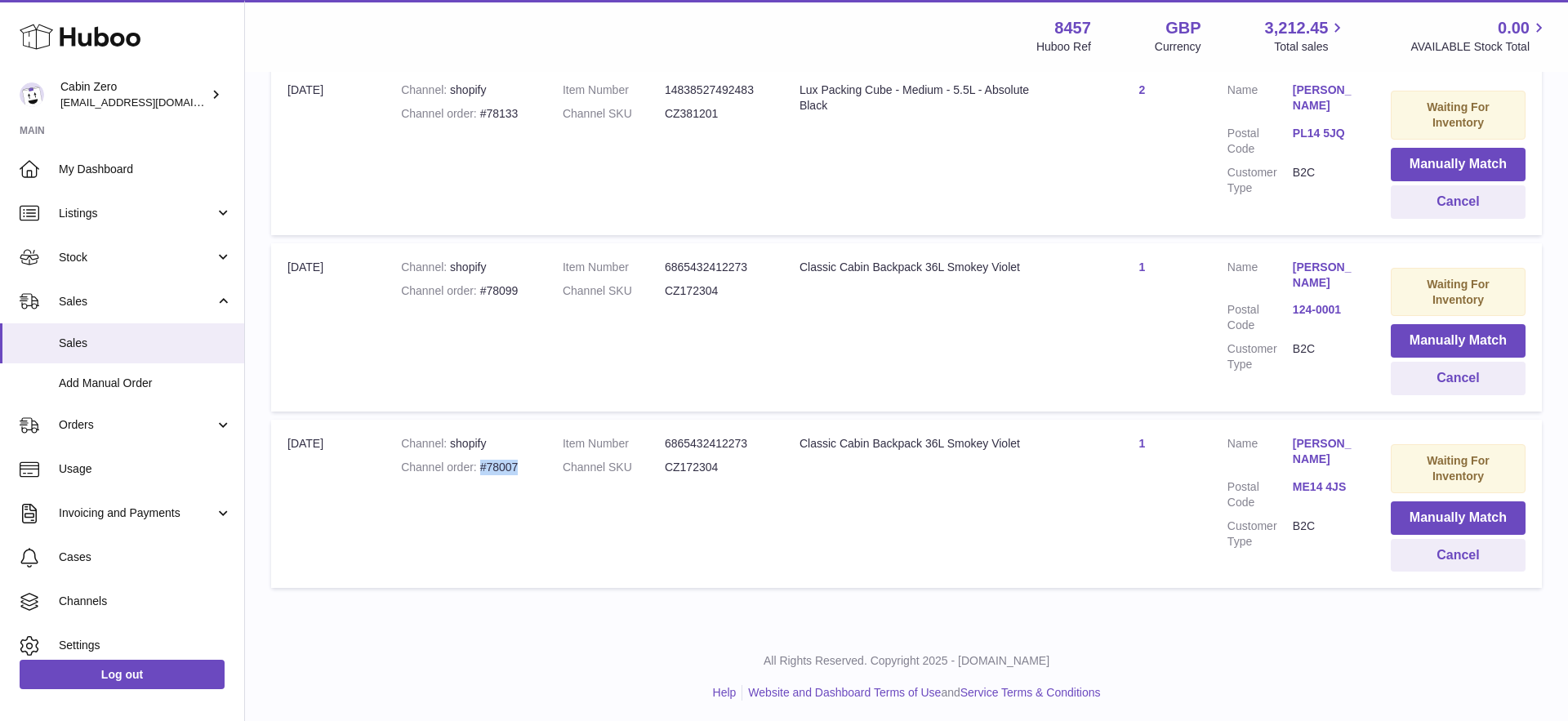
drag, startPoint x: 479, startPoint y: 458, endPoint x: 525, endPoint y: 461, distance: 46.1
click at [525, 461] on div "Channel order #78007" at bounding box center [466, 467] width 129 height 16
copy div "#78007"
click at [549, 453] on td "Item Number 6865432412273 Channel SKU CZ172304" at bounding box center [665, 504] width 237 height 168
drag, startPoint x: 481, startPoint y: 458, endPoint x: 519, endPoint y: 458, distance: 38.0
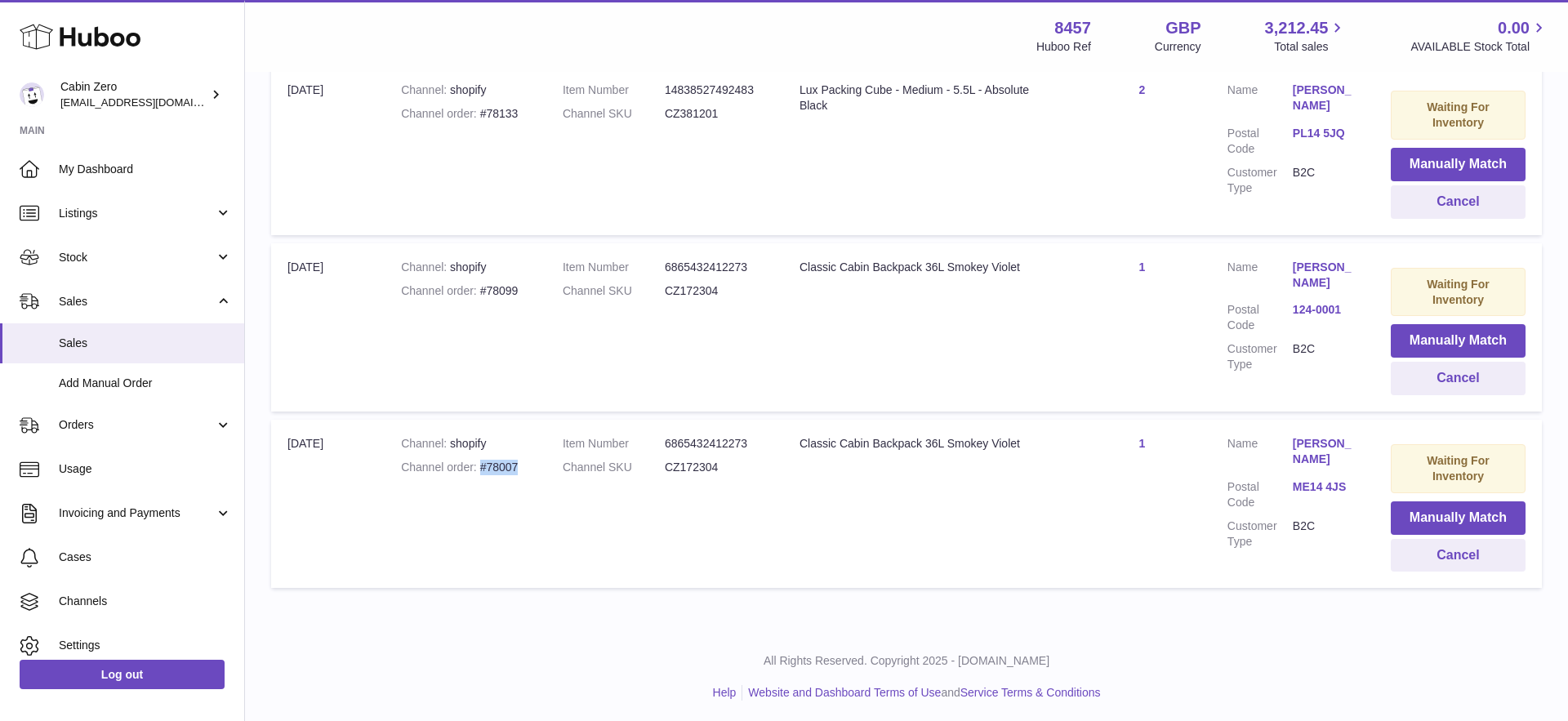
click at [519, 460] on div "Channel order #78007" at bounding box center [466, 467] width 129 height 16
